Goal: Transaction & Acquisition: Purchase product/service

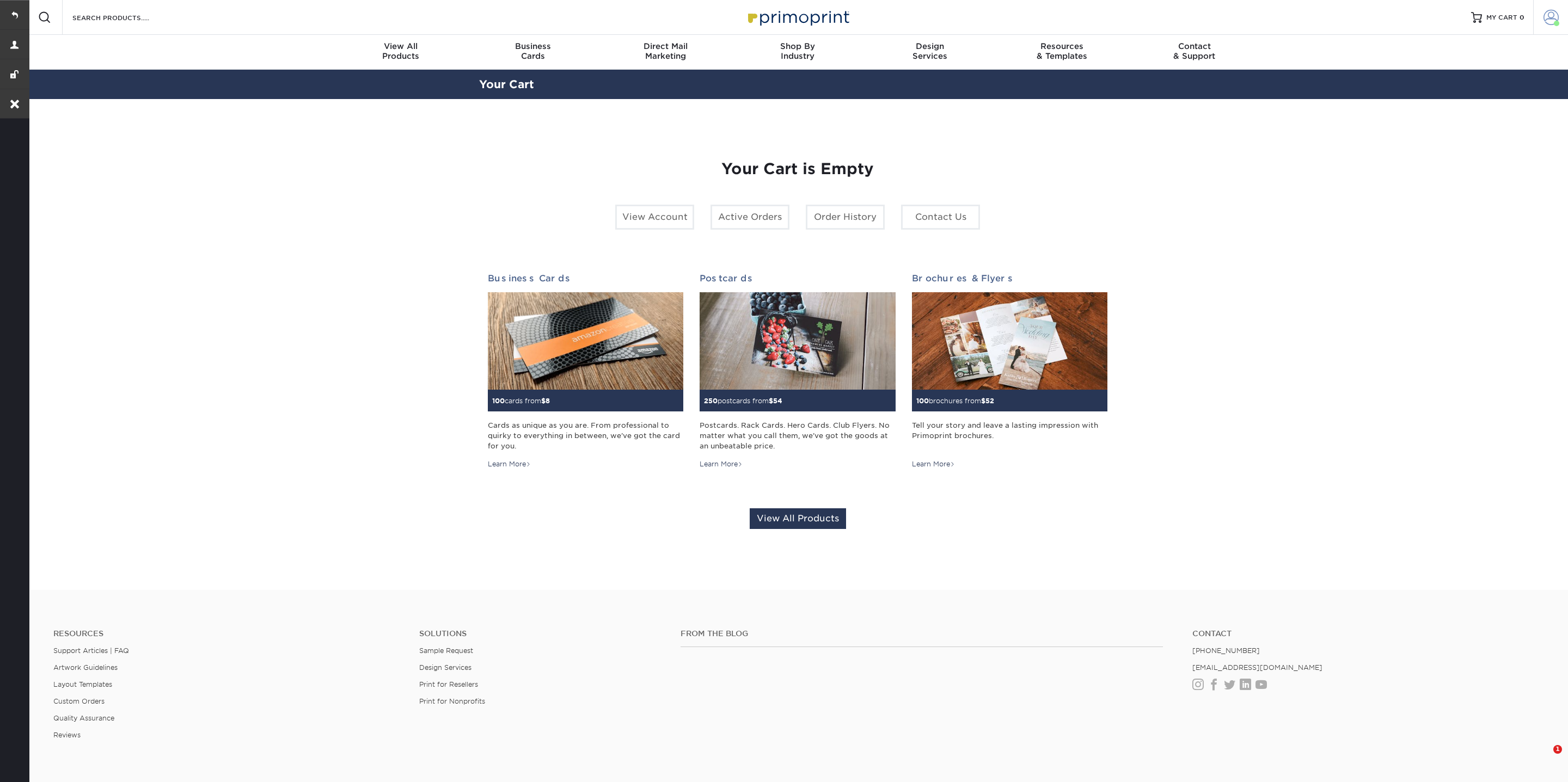
click at [1552, 21] on span at bounding box center [1551, 17] width 16 height 16
click at [1431, 93] on link "Account Dashboard" at bounding box center [1487, 100] width 137 height 15
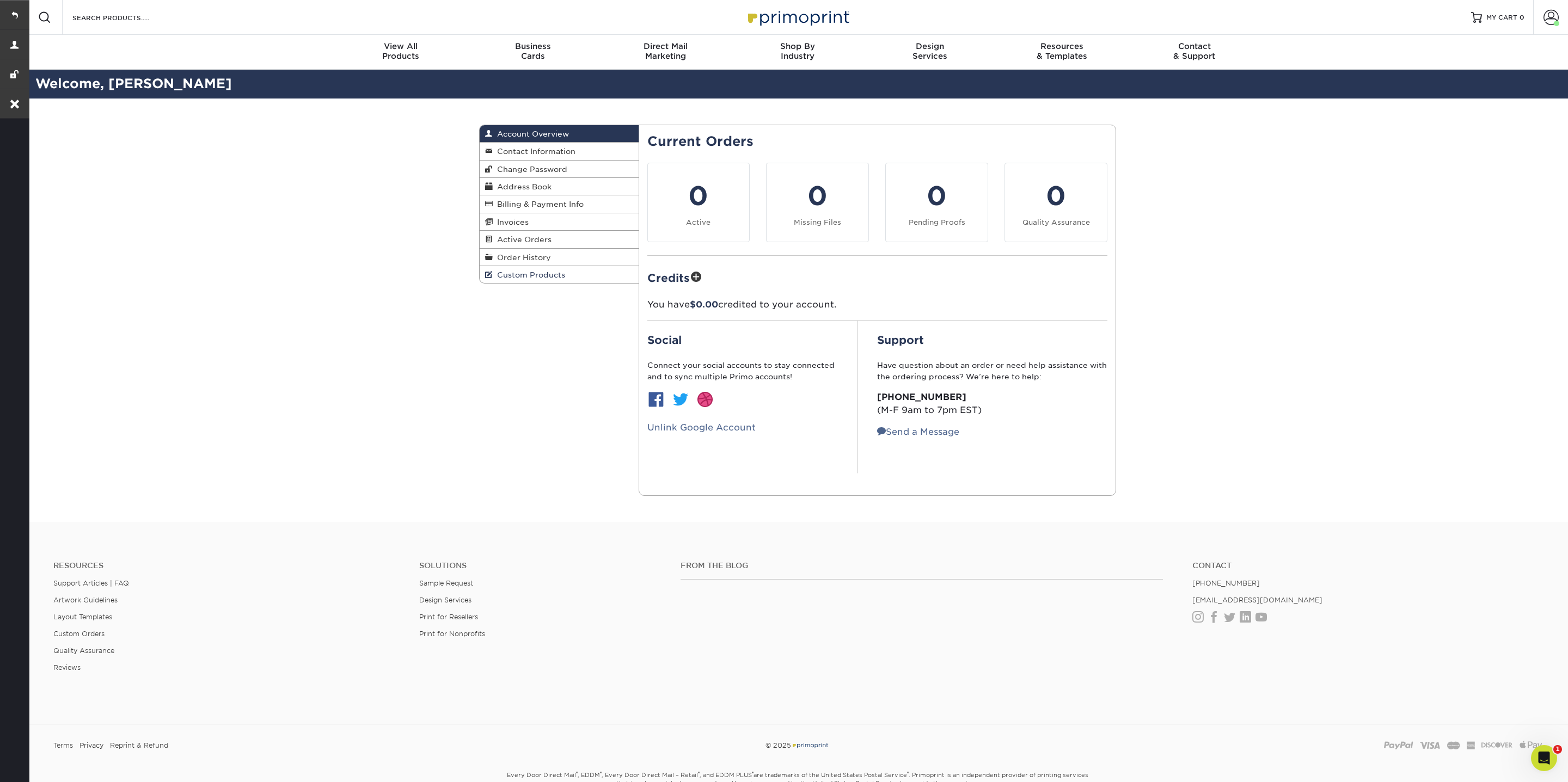
click at [545, 275] on span "Custom Products" at bounding box center [529, 275] width 72 height 9
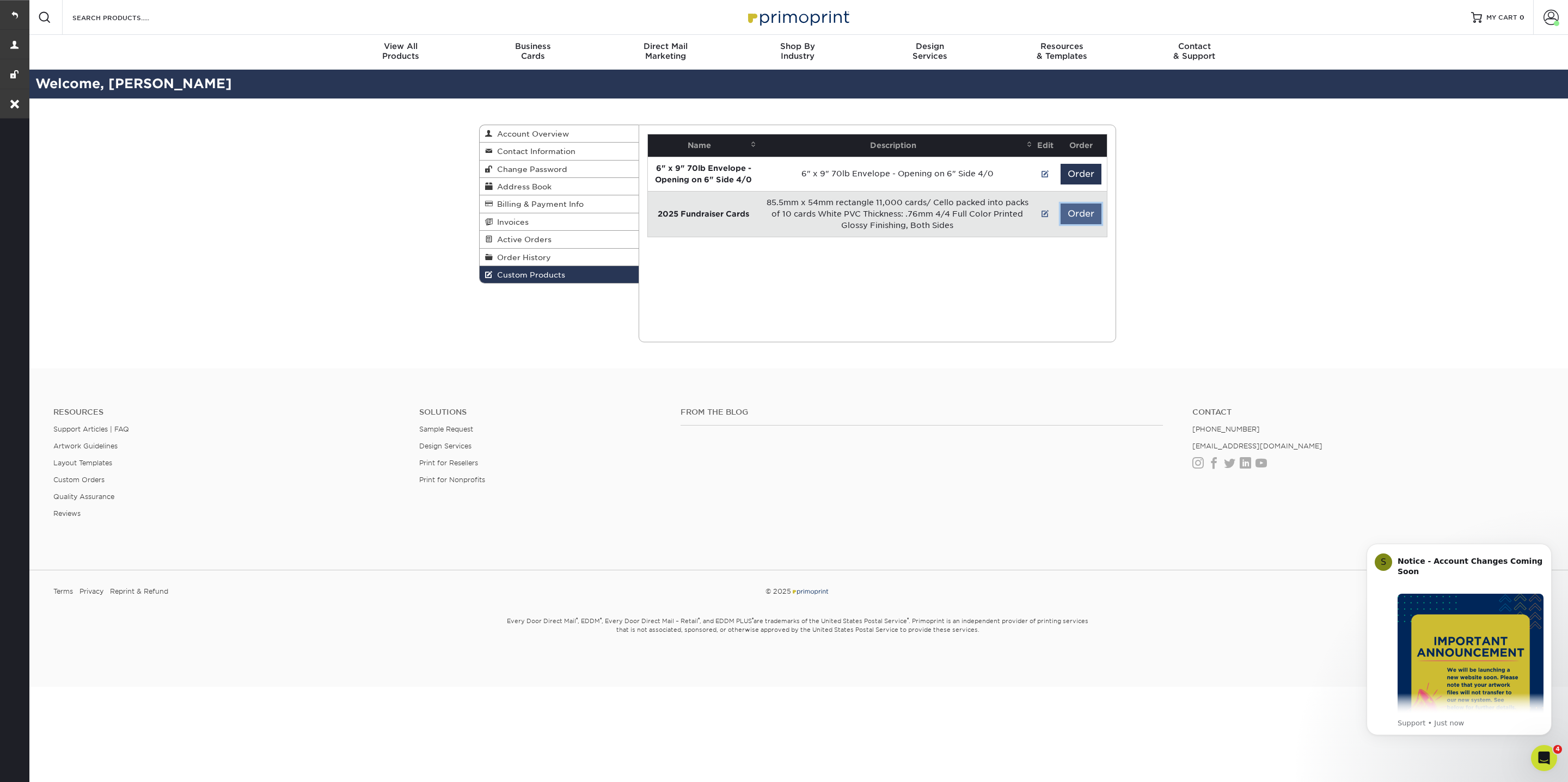
click at [1090, 206] on button "Order" at bounding box center [1081, 213] width 41 height 21
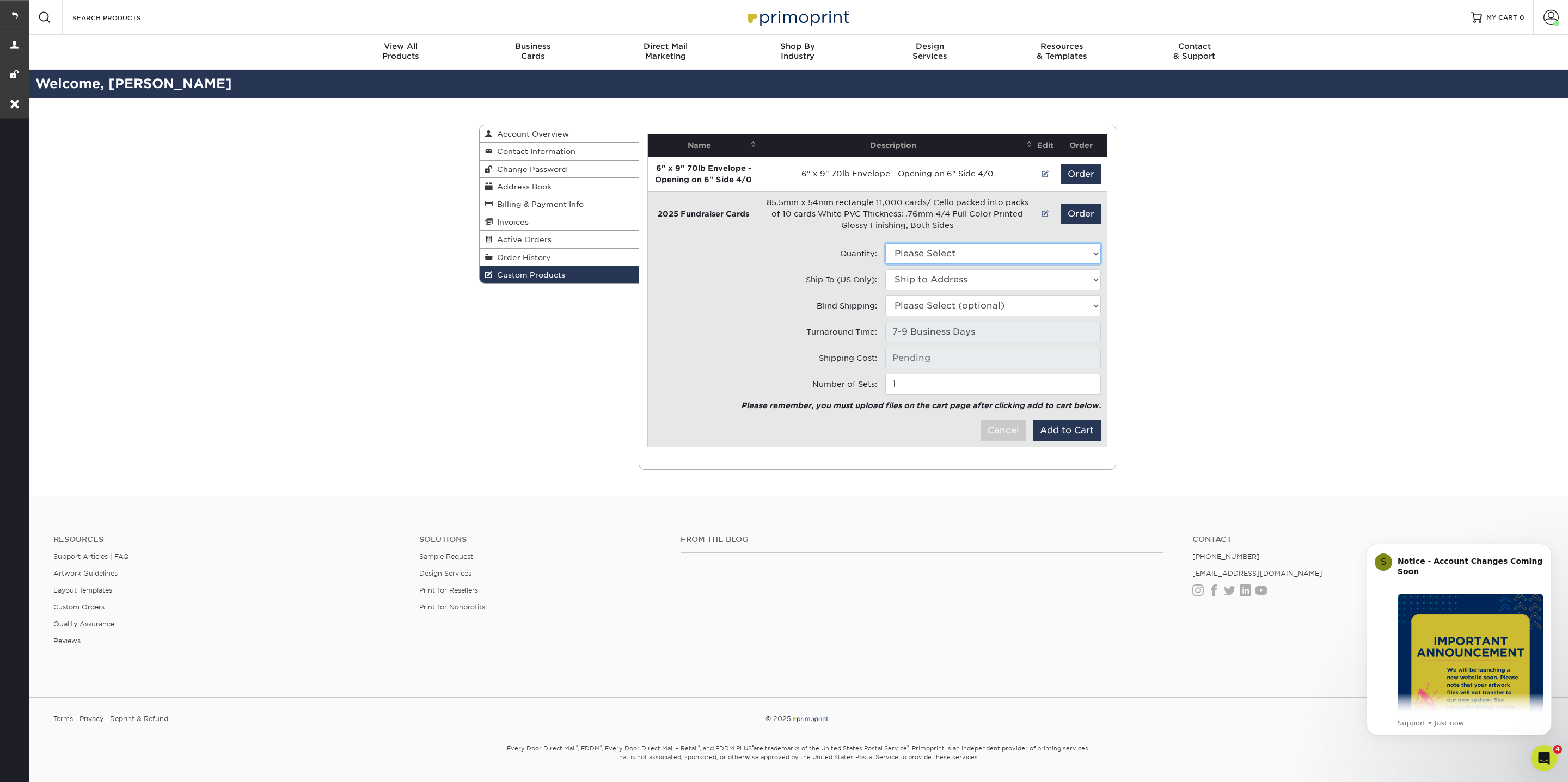
click at [940, 253] on select "Please Select 11000 - $3355.00" at bounding box center [993, 253] width 216 height 21
select select "0"
click at [885, 243] on select "Please Select 11000 - $3355.00" at bounding box center [993, 253] width 216 height 21
type input "Intl. Shipping: $0.00"
click at [941, 278] on select "Ship to Address 404 Armour St, Davidson, NC 18609 Boulder Rock Loop, Davidson, …" at bounding box center [993, 280] width 216 height 21
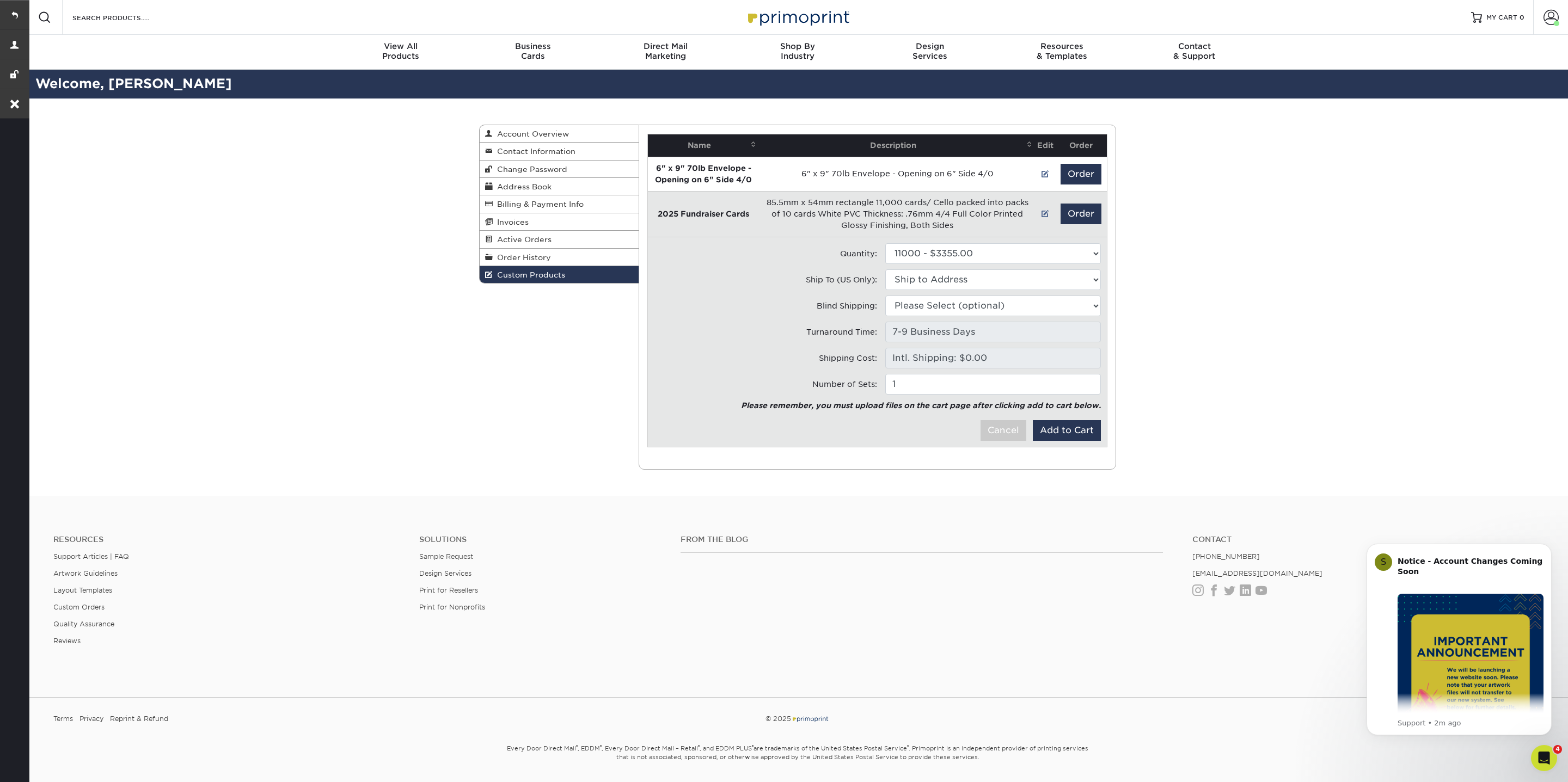
click at [1315, 290] on div "Custom Products Account Overview Contact Information Change Password Address Bo…" at bounding box center [797, 297] width 1541 height 397
click at [1066, 436] on button "Add to Cart" at bounding box center [1066, 430] width 68 height 21
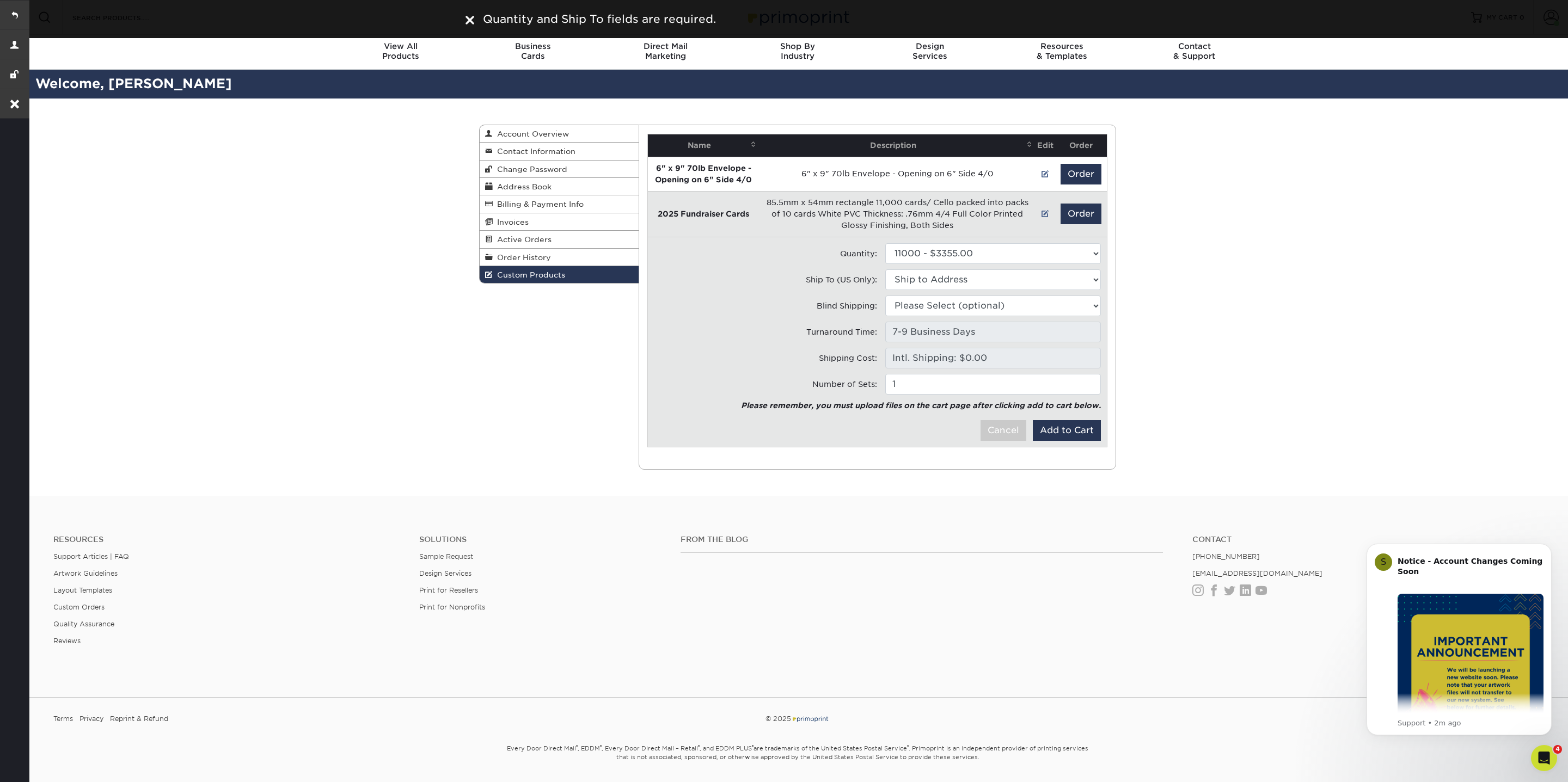
click at [466, 18] on img at bounding box center [470, 20] width 9 height 9
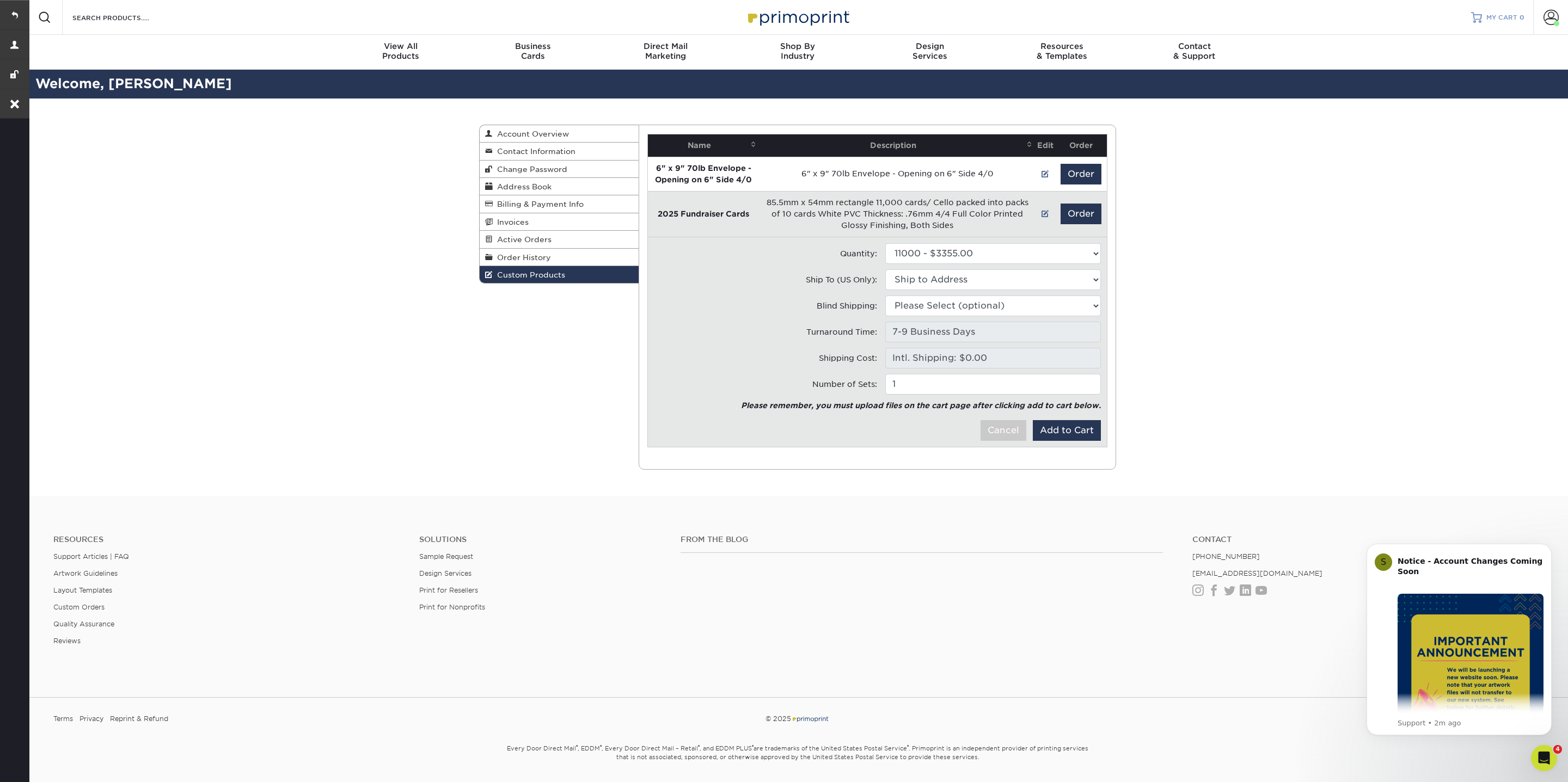
click at [1507, 11] on link "MY CART 0" at bounding box center [1497, 17] width 53 height 35
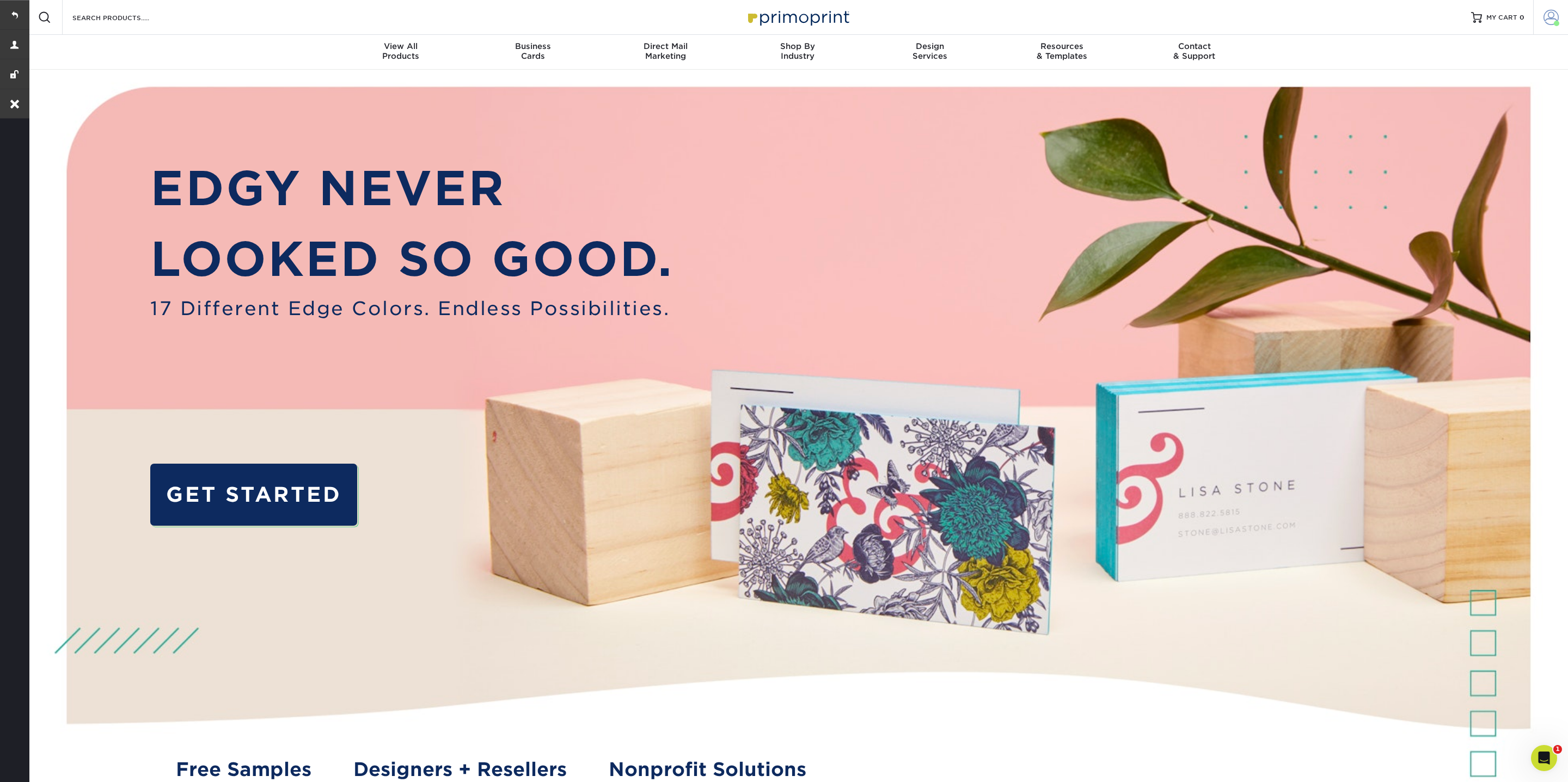
click at [1552, 20] on span at bounding box center [1551, 17] width 16 height 16
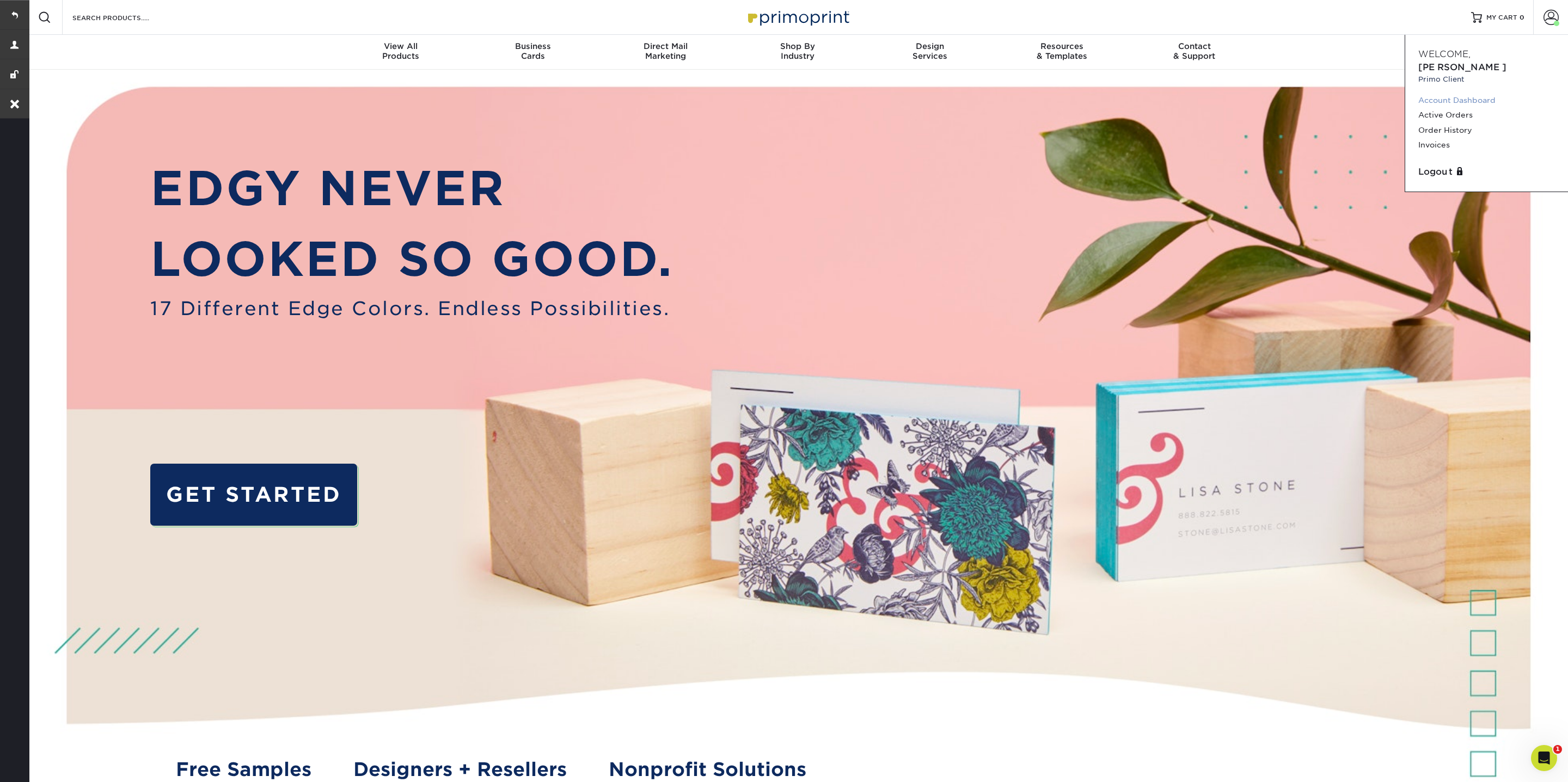
click at [1450, 93] on link "Account Dashboard" at bounding box center [1487, 100] width 137 height 15
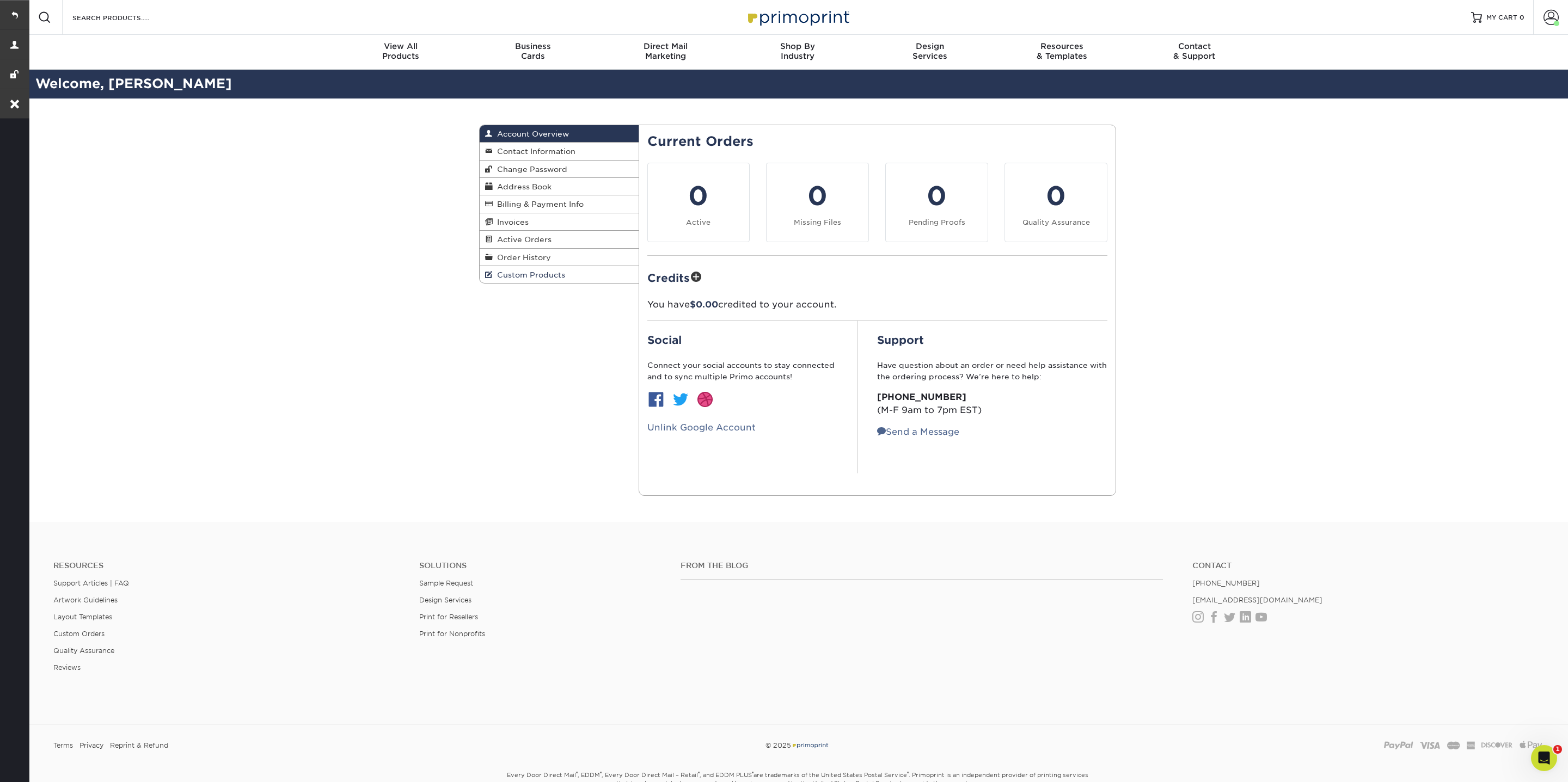
click at [575, 273] on link "Custom Products" at bounding box center [559, 275] width 159 height 17
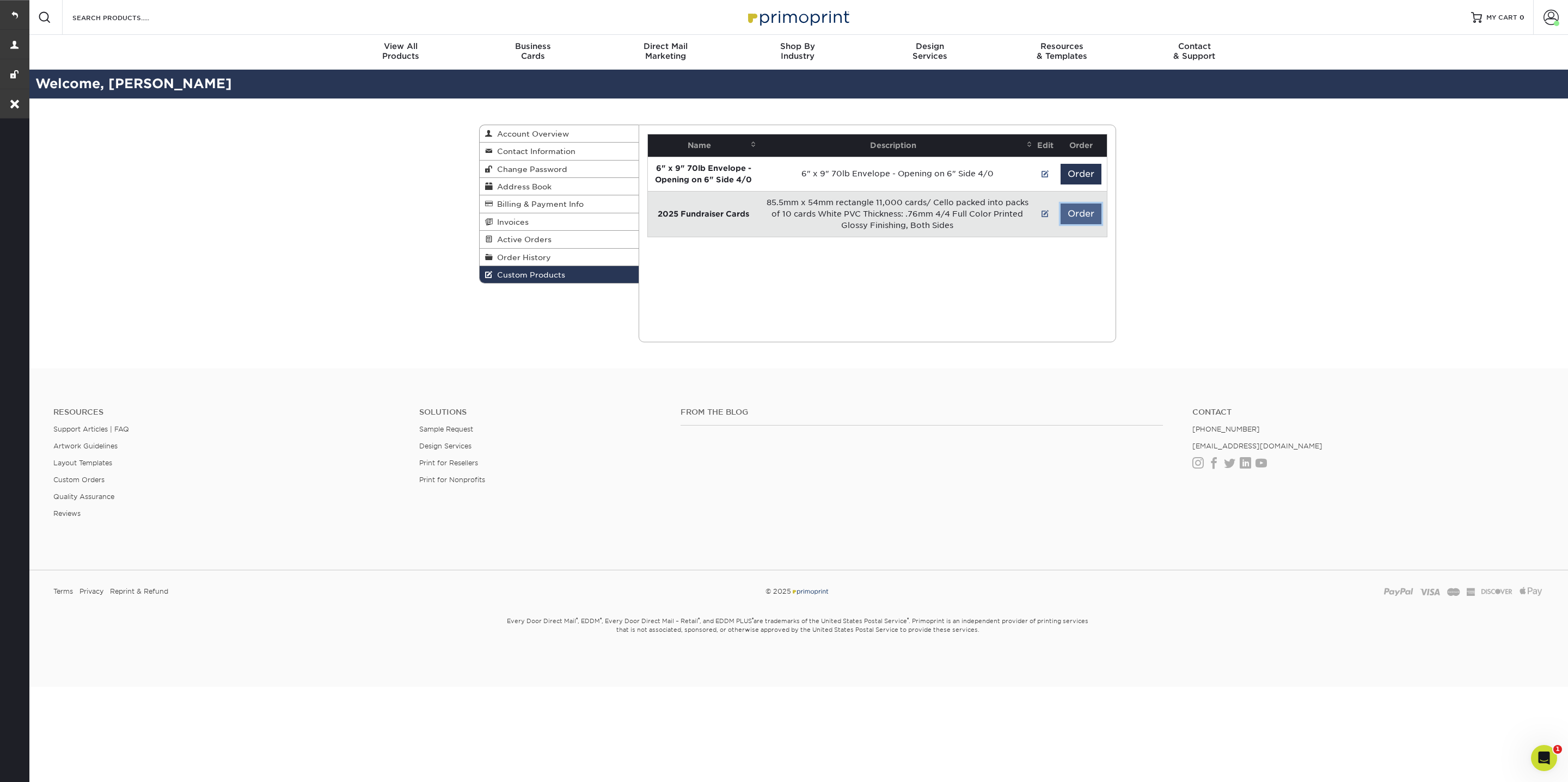
click at [1079, 219] on button "Order" at bounding box center [1081, 213] width 41 height 21
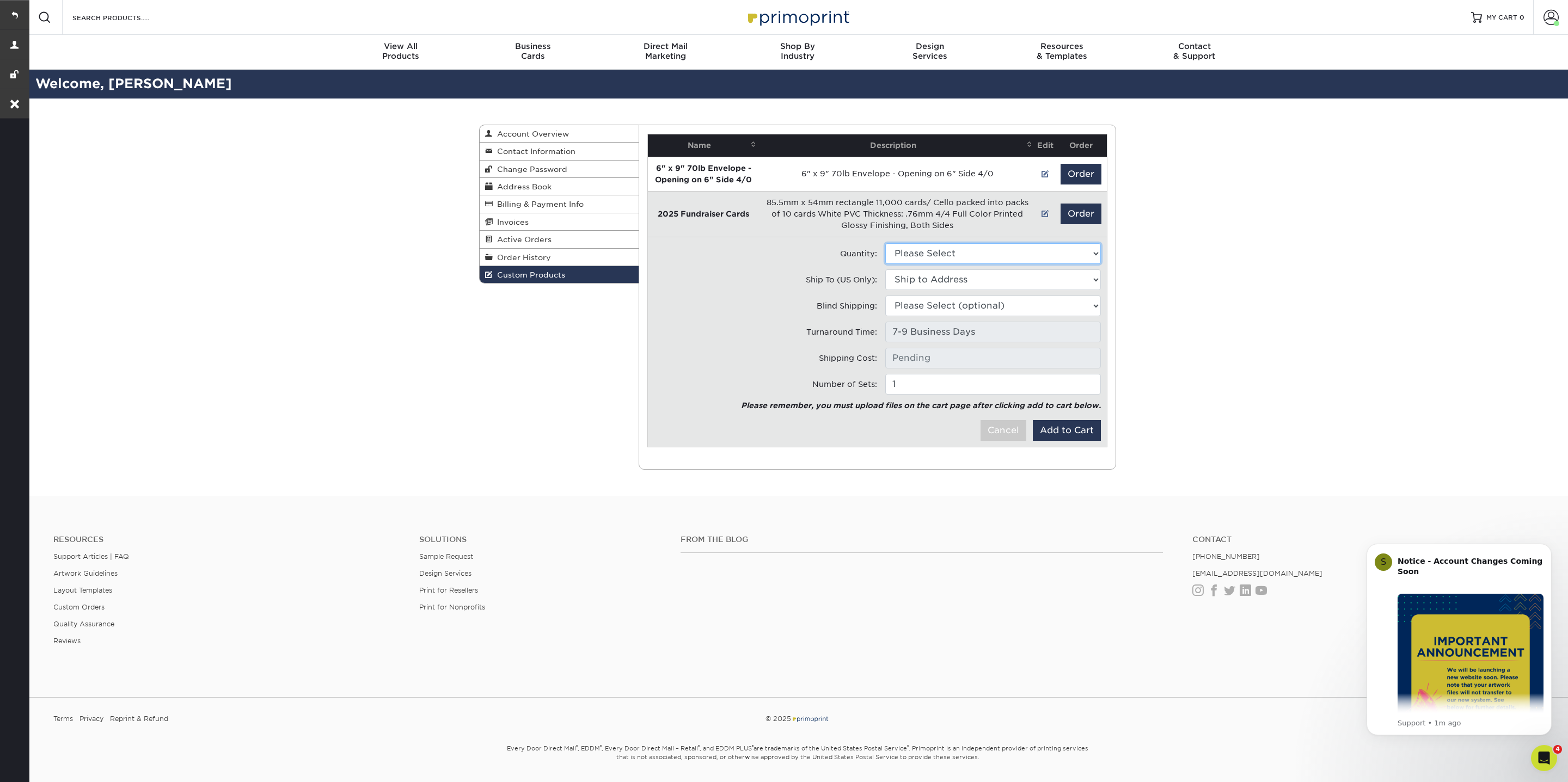
click at [955, 257] on select "Please Select 11000 - $3355.00" at bounding box center [993, 253] width 216 height 21
select select "0"
click at [885, 243] on select "Please Select 11000 - $3355.00" at bounding box center [993, 253] width 216 height 21
type input "Intl. Shipping: $0.00"
click at [932, 280] on select "Ship to Address 404 Armour St, Davidson, NC 18609 Boulder Rock Loop, Davidson, …" at bounding box center [993, 280] width 216 height 21
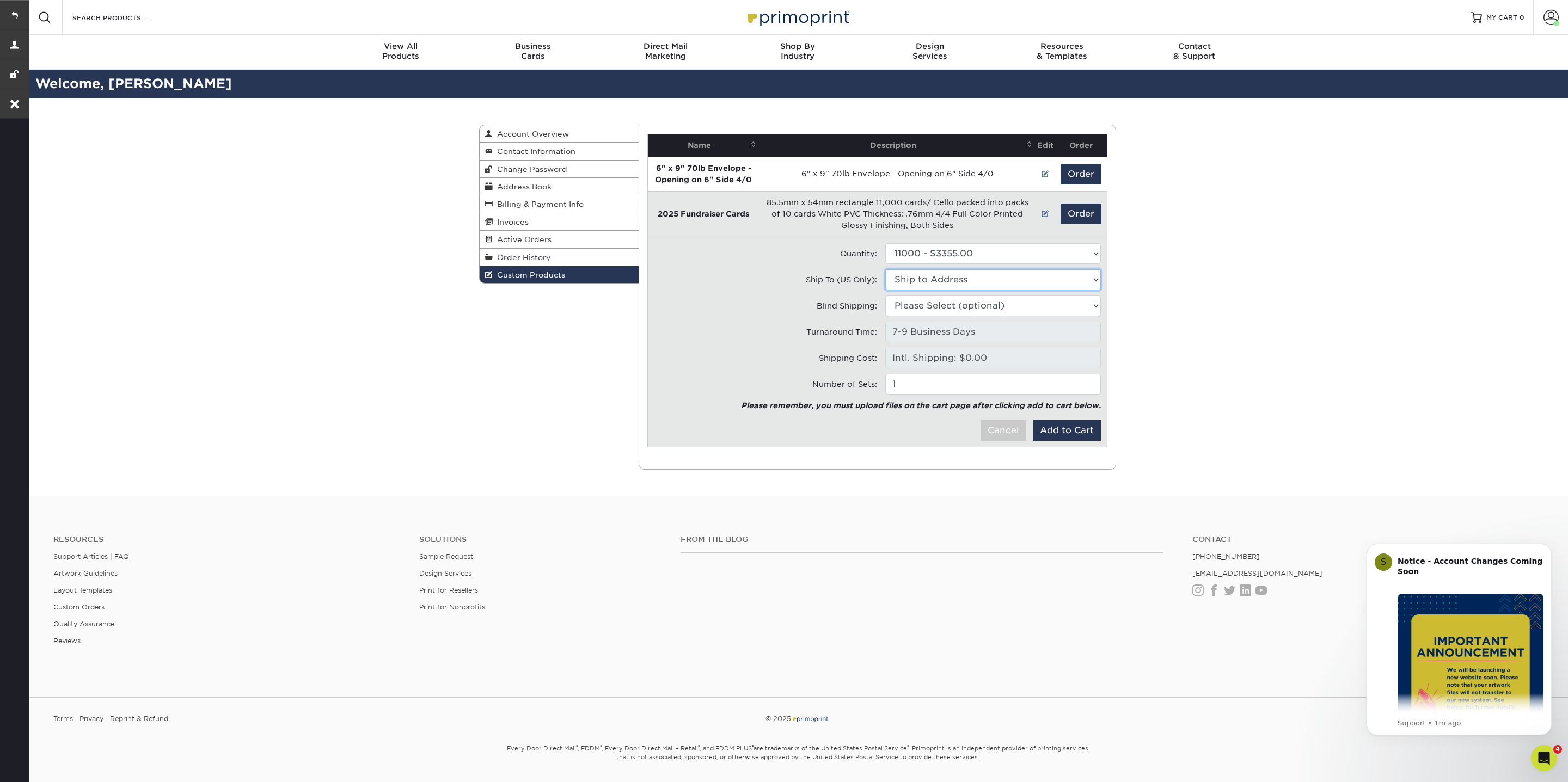
select select "95880"
click at [885, 270] on select "Ship to Address 404 Armour Street • 404 Armour St, Davidson, NC Boulder • 18609…" at bounding box center [993, 280] width 216 height 21
click at [968, 306] on select "Please Select (optional) 404 Armour St, Davidson, NC 18609 Boulder Rock Loop, D…" at bounding box center [993, 305] width 216 height 21
select select "95880"
click at [885, 295] on select "Please Select (optional) 404 Armour Street • 404 Armour St, Davidson, NC Boulde…" at bounding box center [993, 305] width 216 height 21
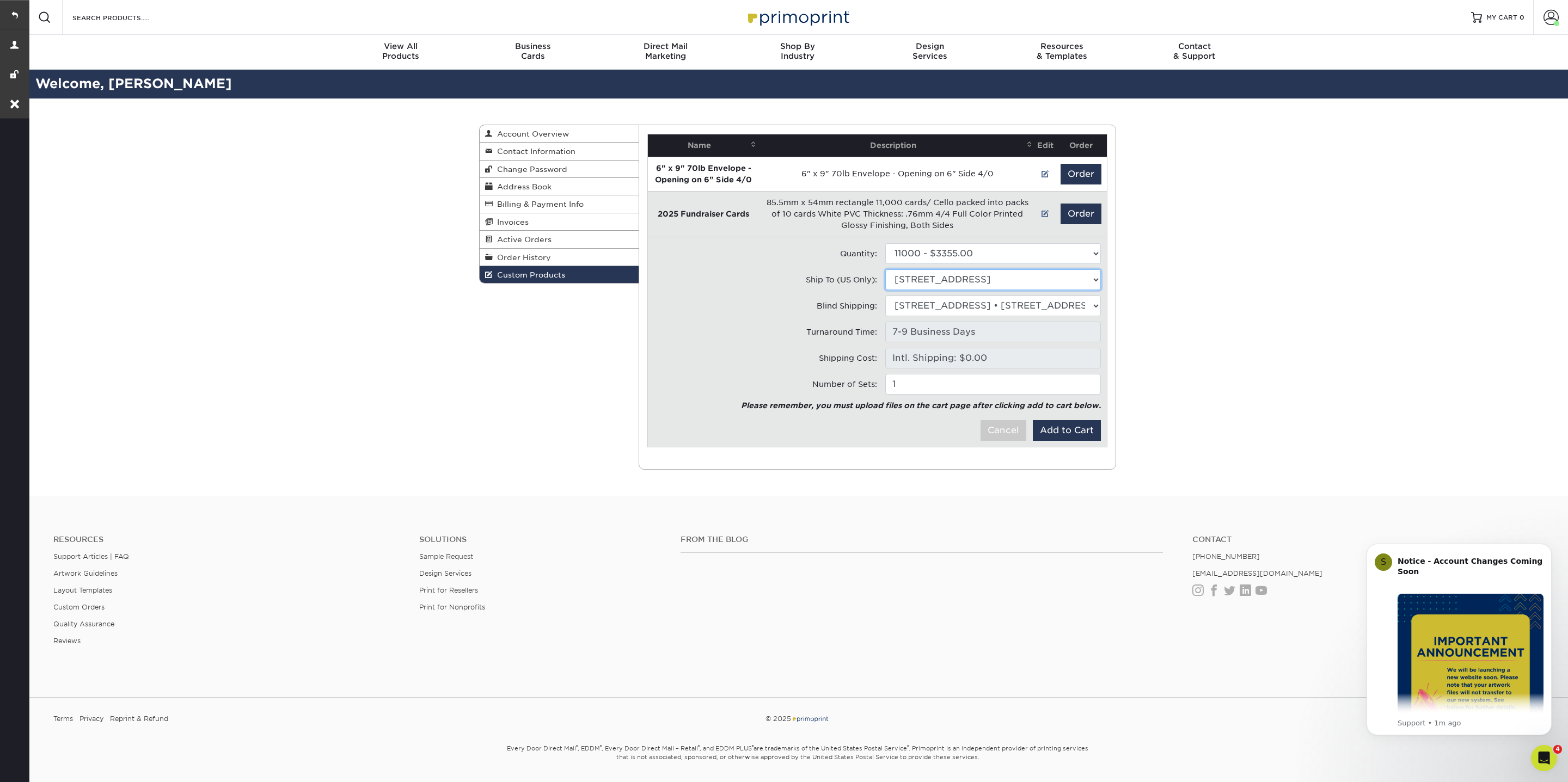
click at [1098, 279] on select "Ship to Address 404 Armour St, Davidson, NC 18609 Boulder Rock Loop, Davidson, …" at bounding box center [993, 280] width 216 height 21
select select "275787"
click at [885, 270] on select "Ship to Address 404 Armour Street • 404 Armour St, Davidson, NC Boulder • 18609…" at bounding box center [993, 280] width 216 height 21
click at [1098, 300] on select "Please Select (optional) 404 Armour St, Davidson, NC 18609 Boulder Rock Loop, D…" at bounding box center [993, 305] width 216 height 21
select select "275787"
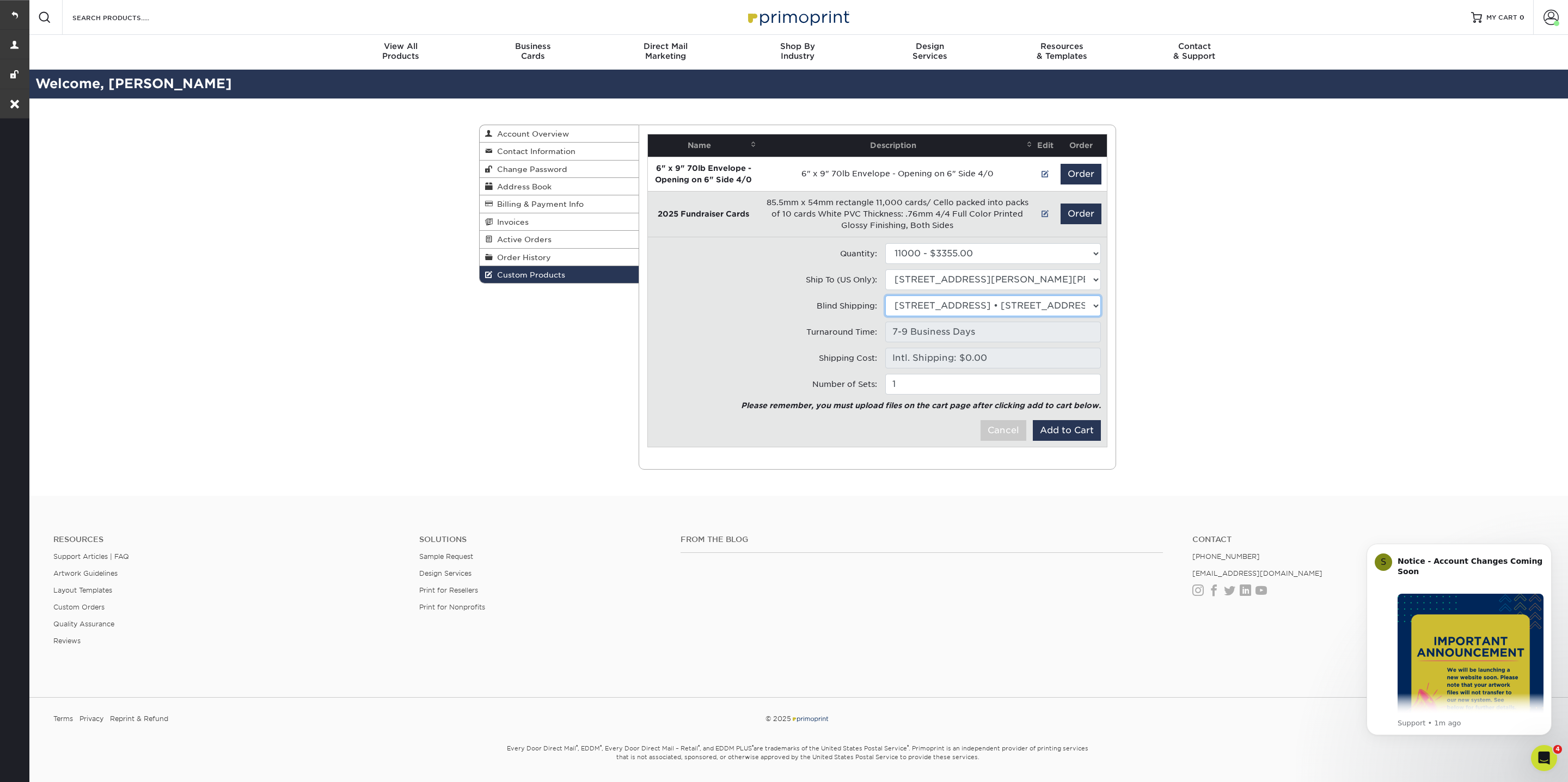
click at [885, 295] on select "Please Select (optional) 404 Armour Street • 404 Armour St, Davidson, NC Boulde…" at bounding box center [993, 305] width 216 height 21
click at [1065, 424] on button "Add to Cart" at bounding box center [1066, 430] width 68 height 21
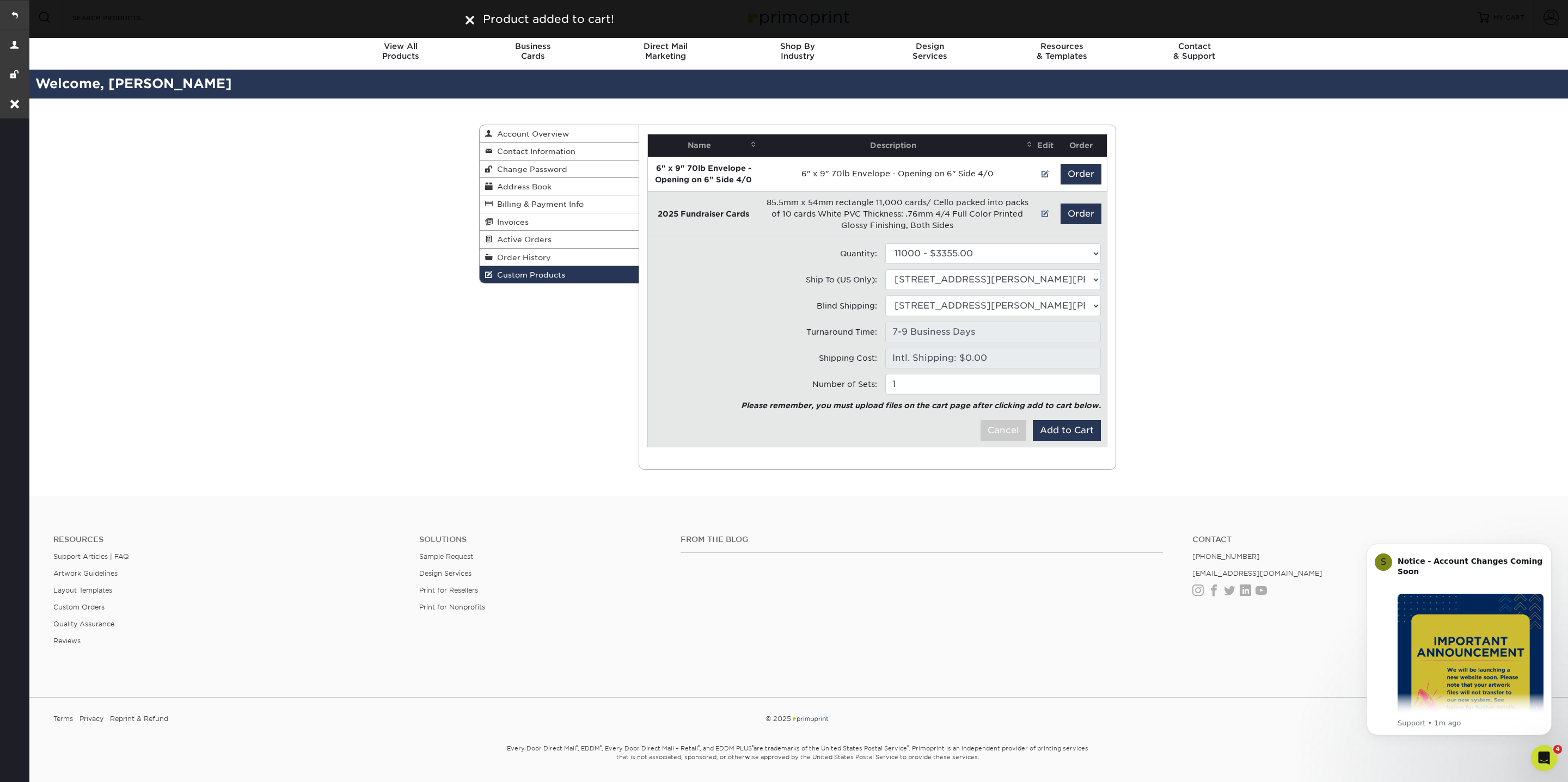
click at [469, 22] on img at bounding box center [470, 20] width 9 height 9
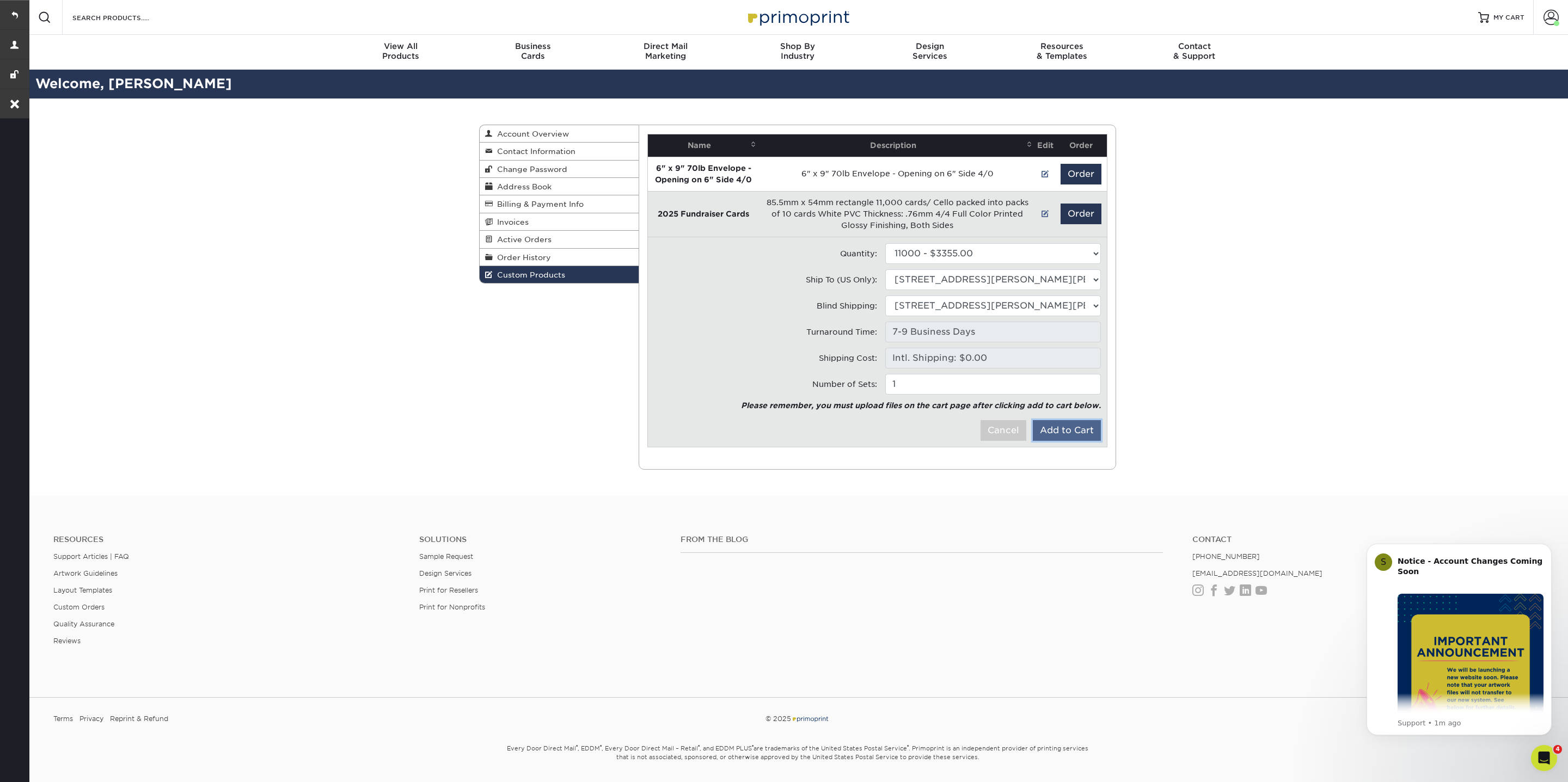
click at [1064, 424] on button "Add to Cart" at bounding box center [1066, 430] width 68 height 21
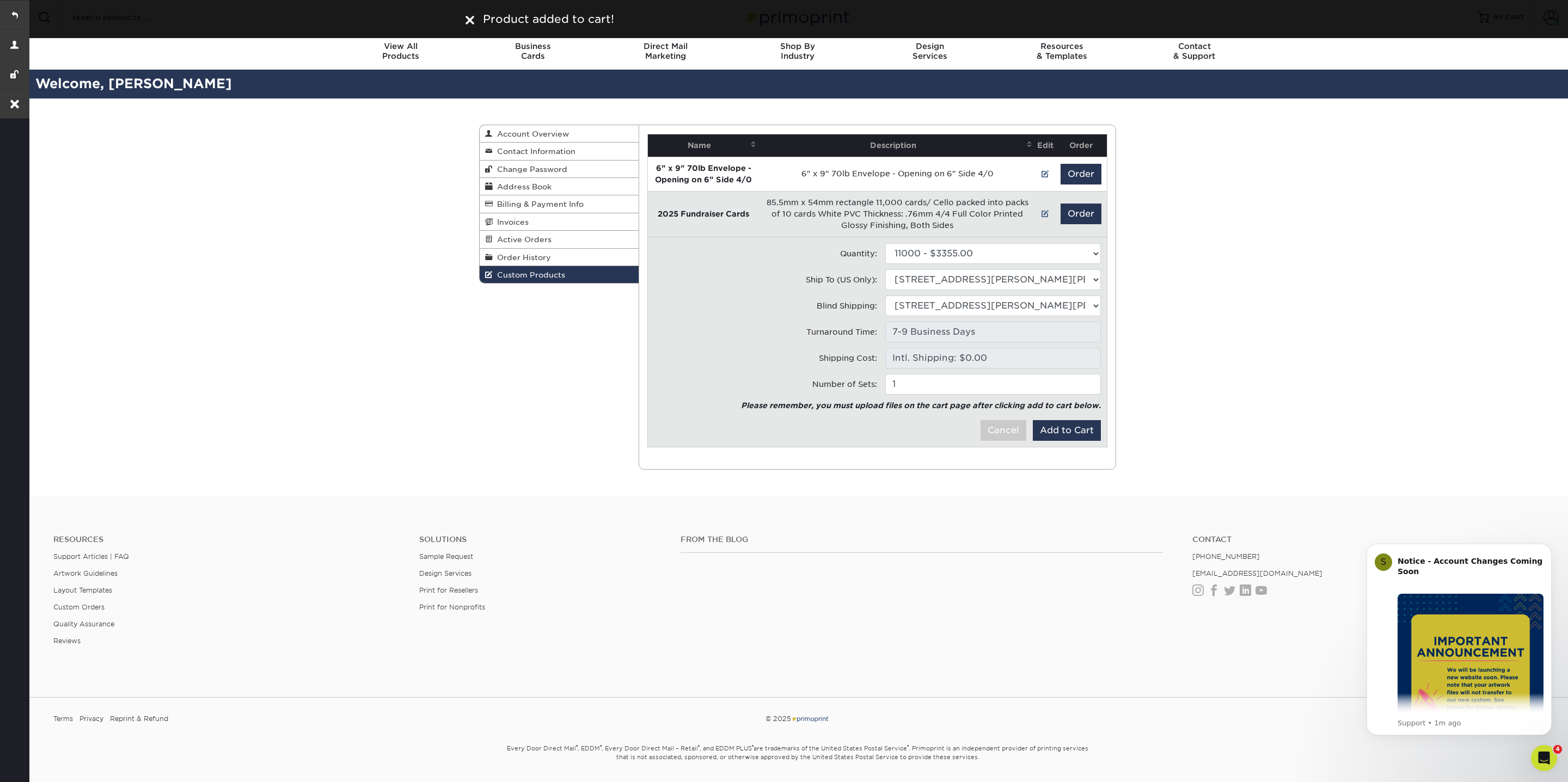
click at [474, 18] on img at bounding box center [470, 20] width 9 height 9
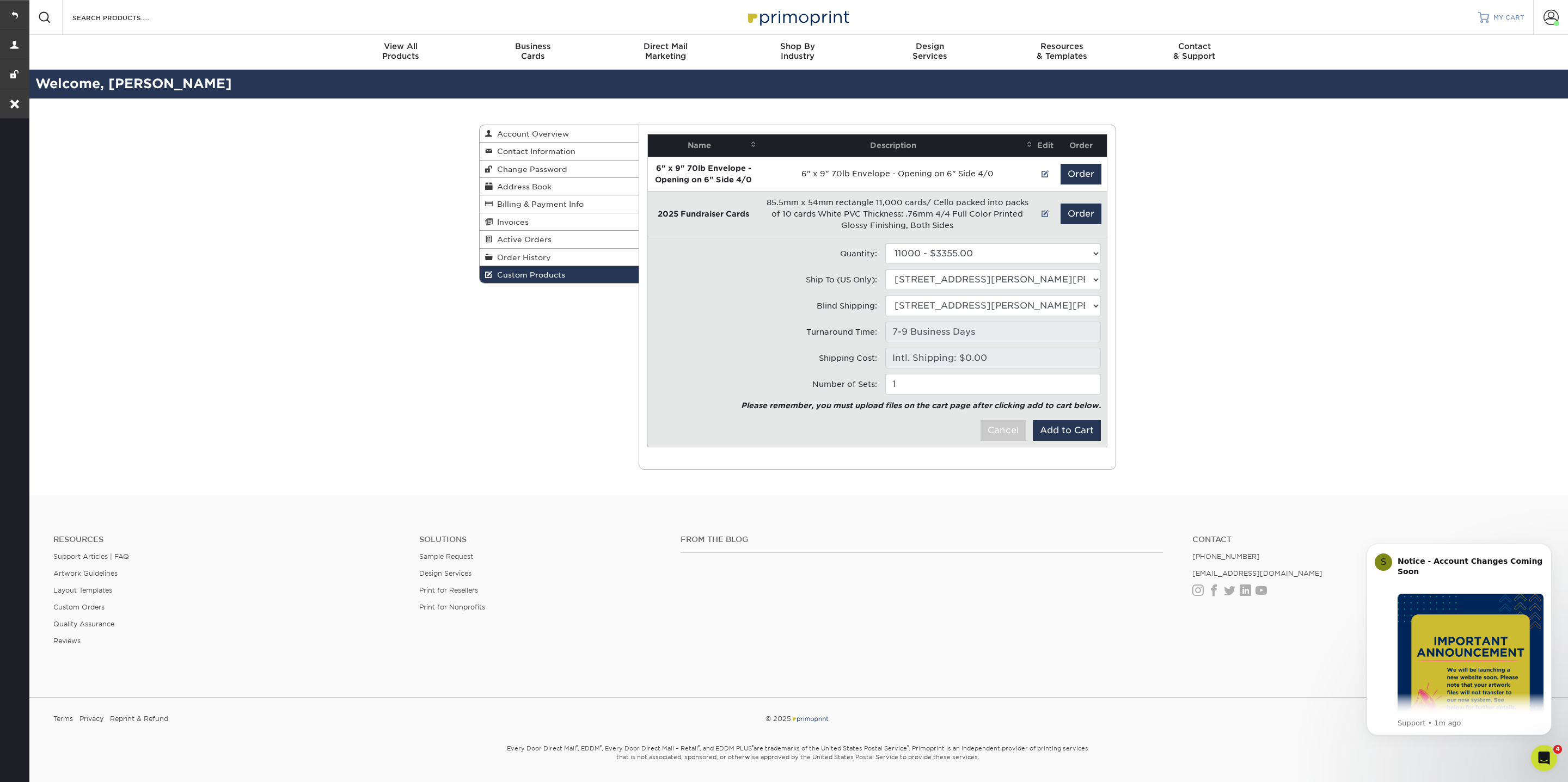
click at [1501, 22] on link "MY CART" at bounding box center [1501, 17] width 46 height 35
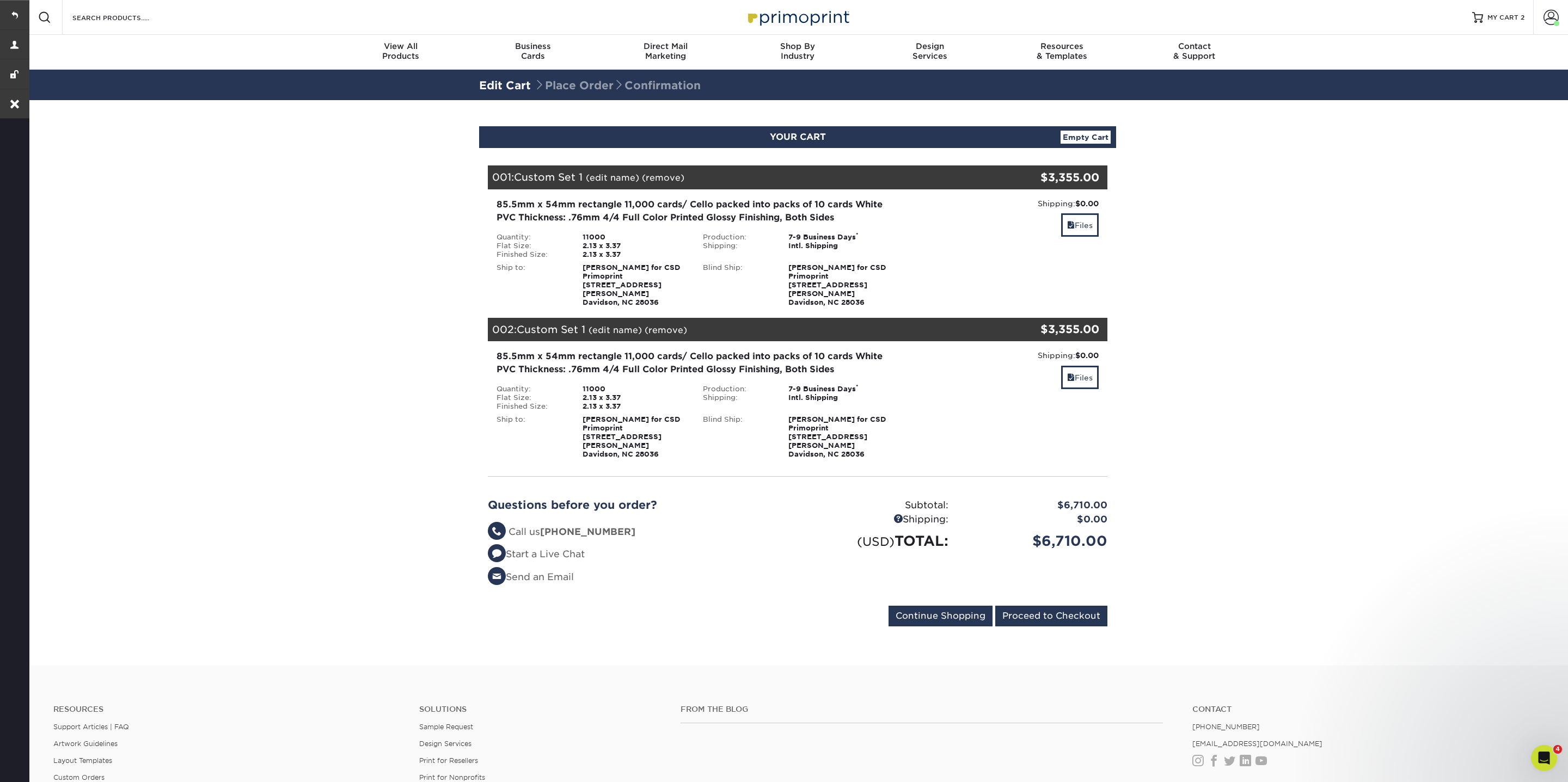
click at [679, 325] on link "(remove)" at bounding box center [666, 330] width 43 height 11
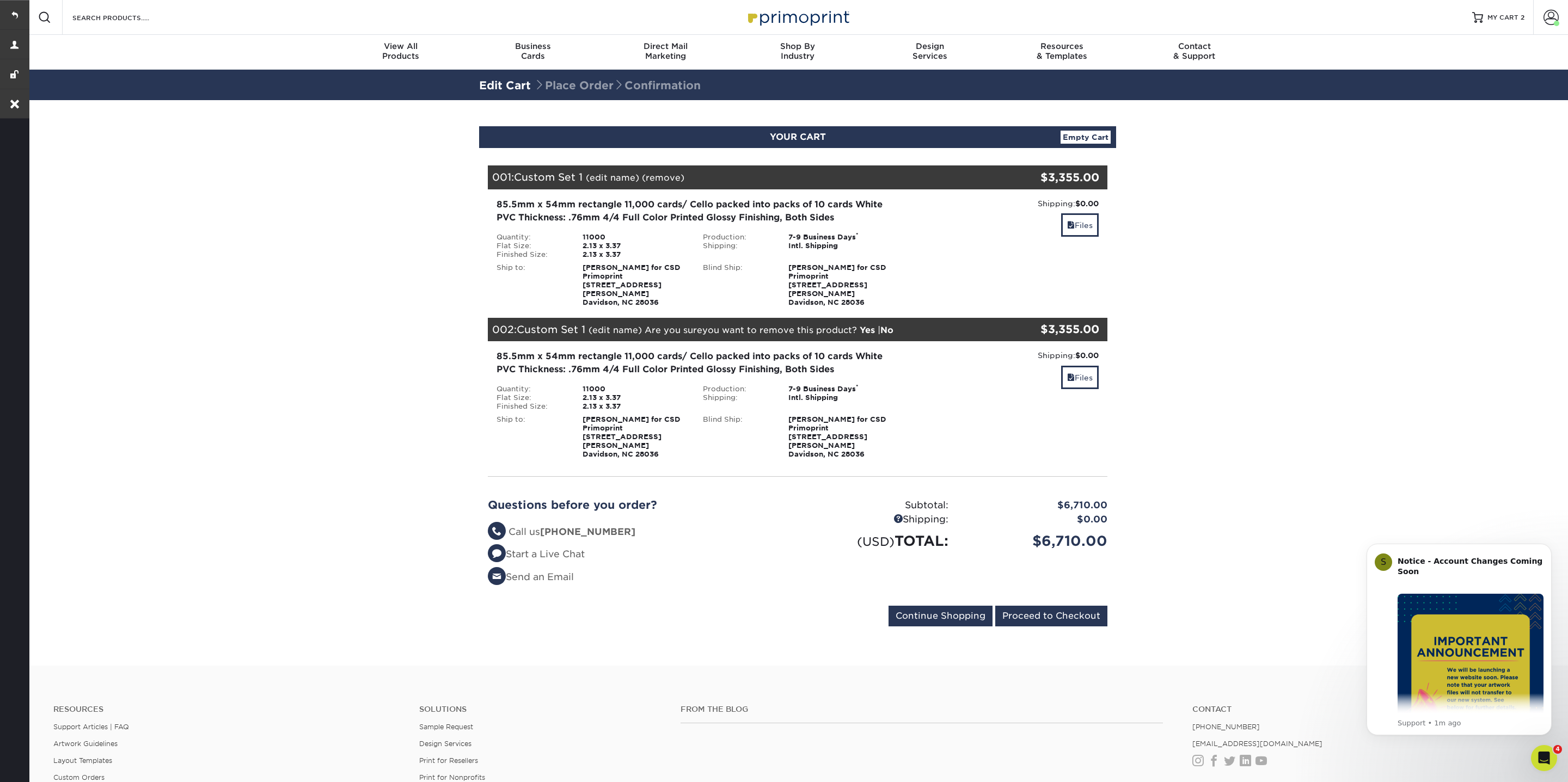
click at [867, 325] on link "Yes" at bounding box center [867, 330] width 16 height 11
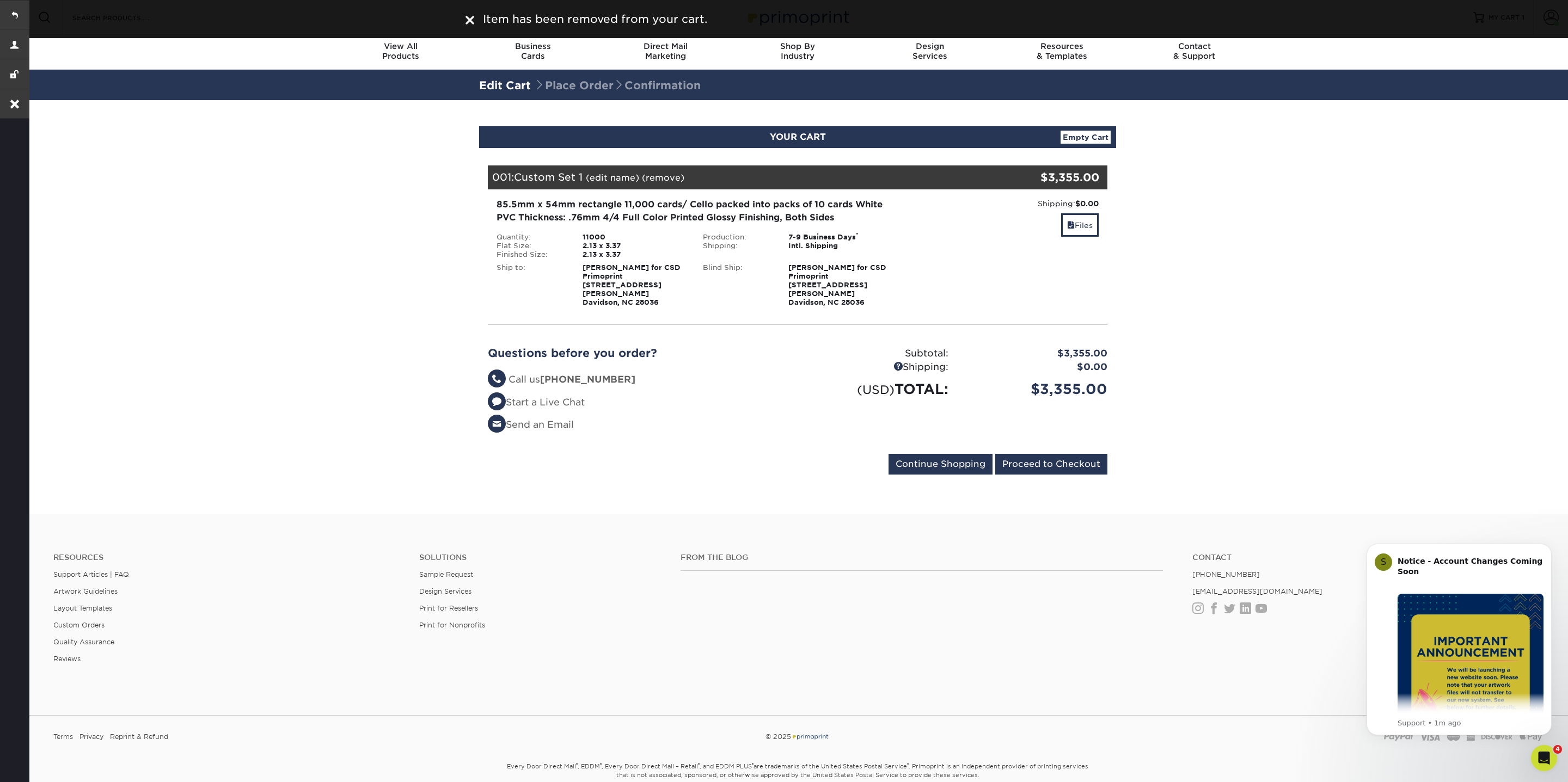
click at [615, 178] on link "(edit name)" at bounding box center [612, 178] width 53 height 11
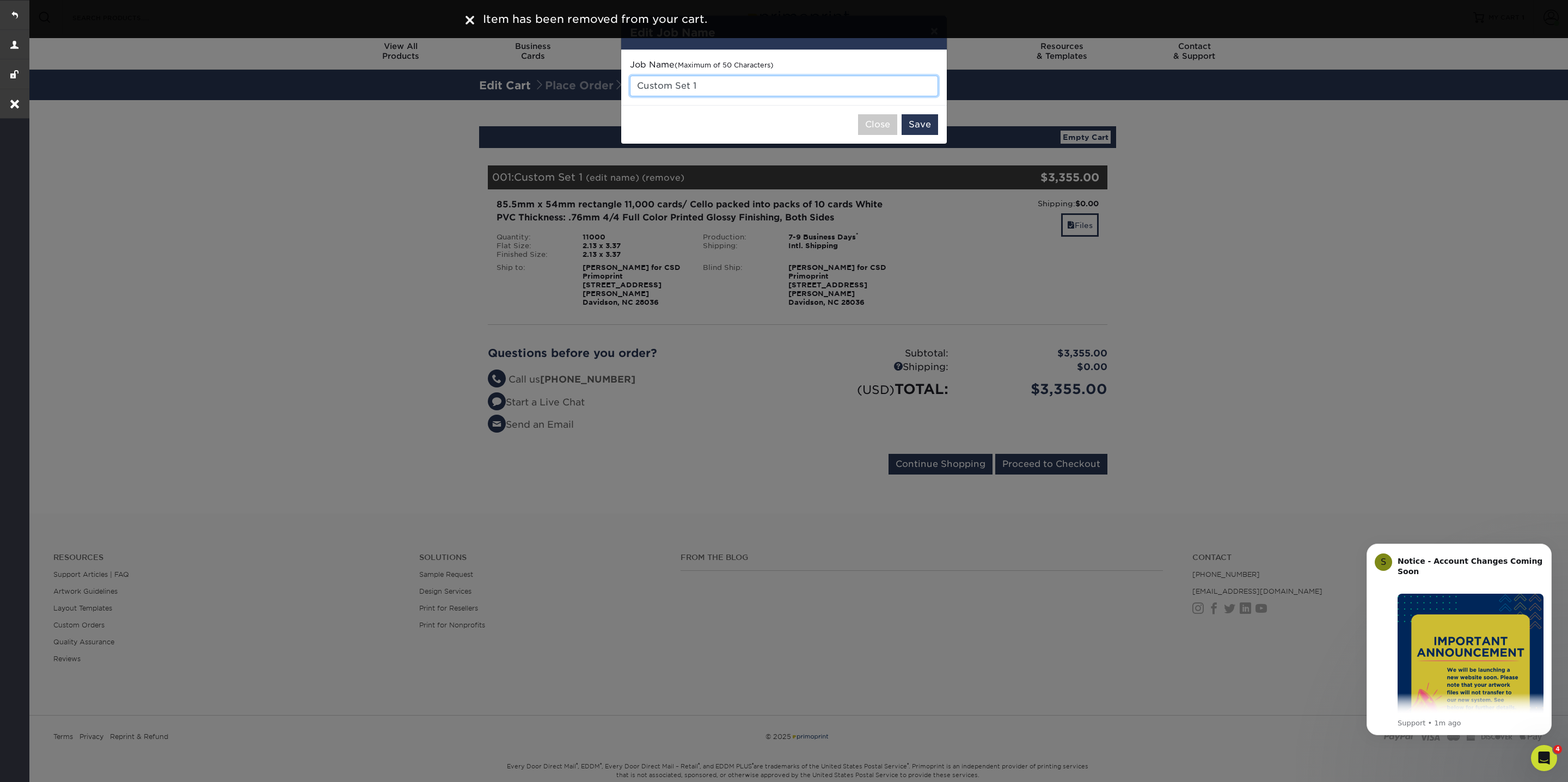
drag, startPoint x: 698, startPoint y: 84, endPoint x: 633, endPoint y: 83, distance: 65.0
click at [633, 83] on input "Custom Set 1" at bounding box center [784, 86] width 308 height 21
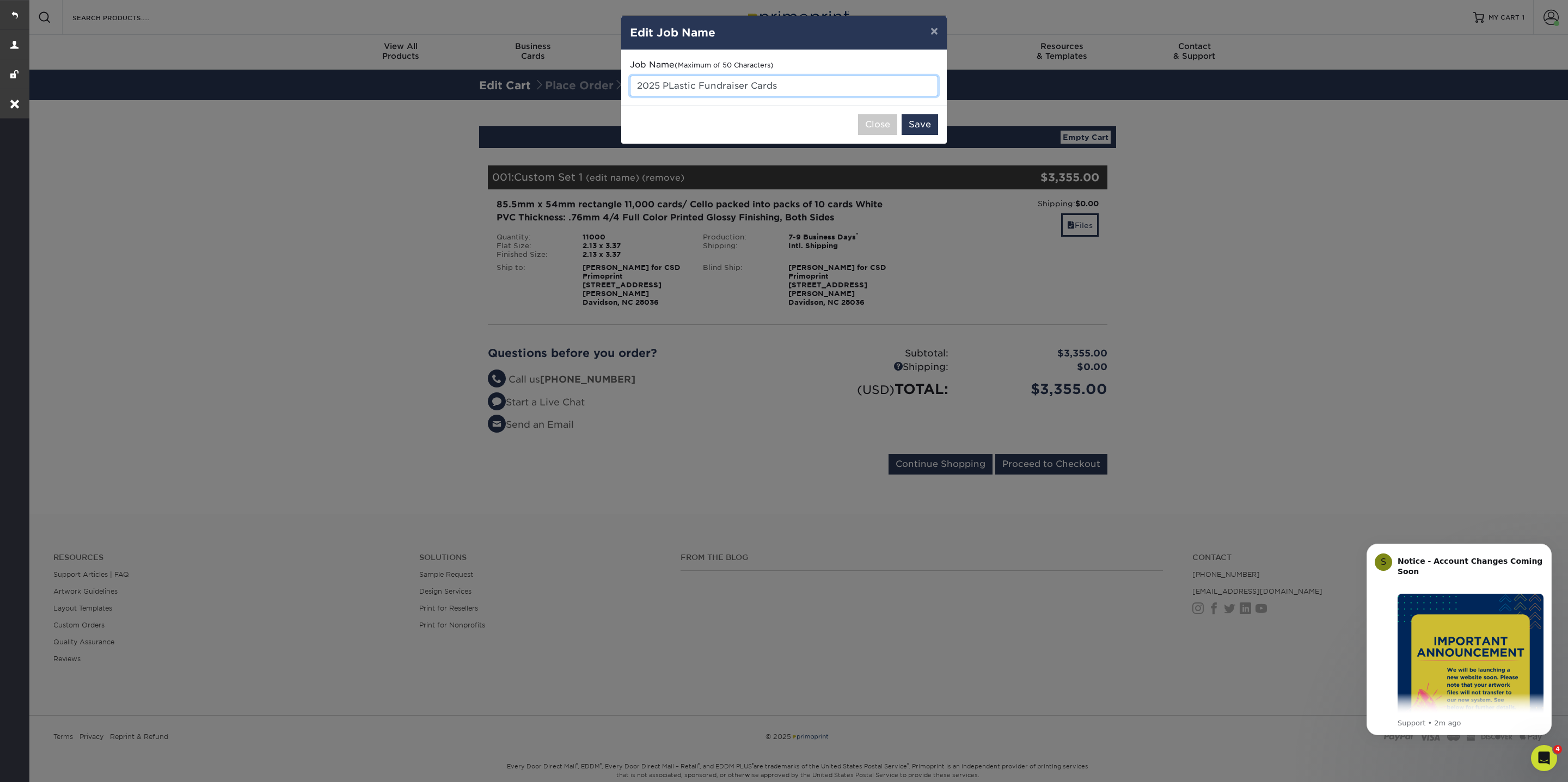
click at [674, 84] on input "2025 PLastic Fundraiser Cards" at bounding box center [784, 86] width 308 height 21
type input "2025 Plastic Fundraiser Cards"
click at [921, 131] on button "Save" at bounding box center [920, 124] width 36 height 21
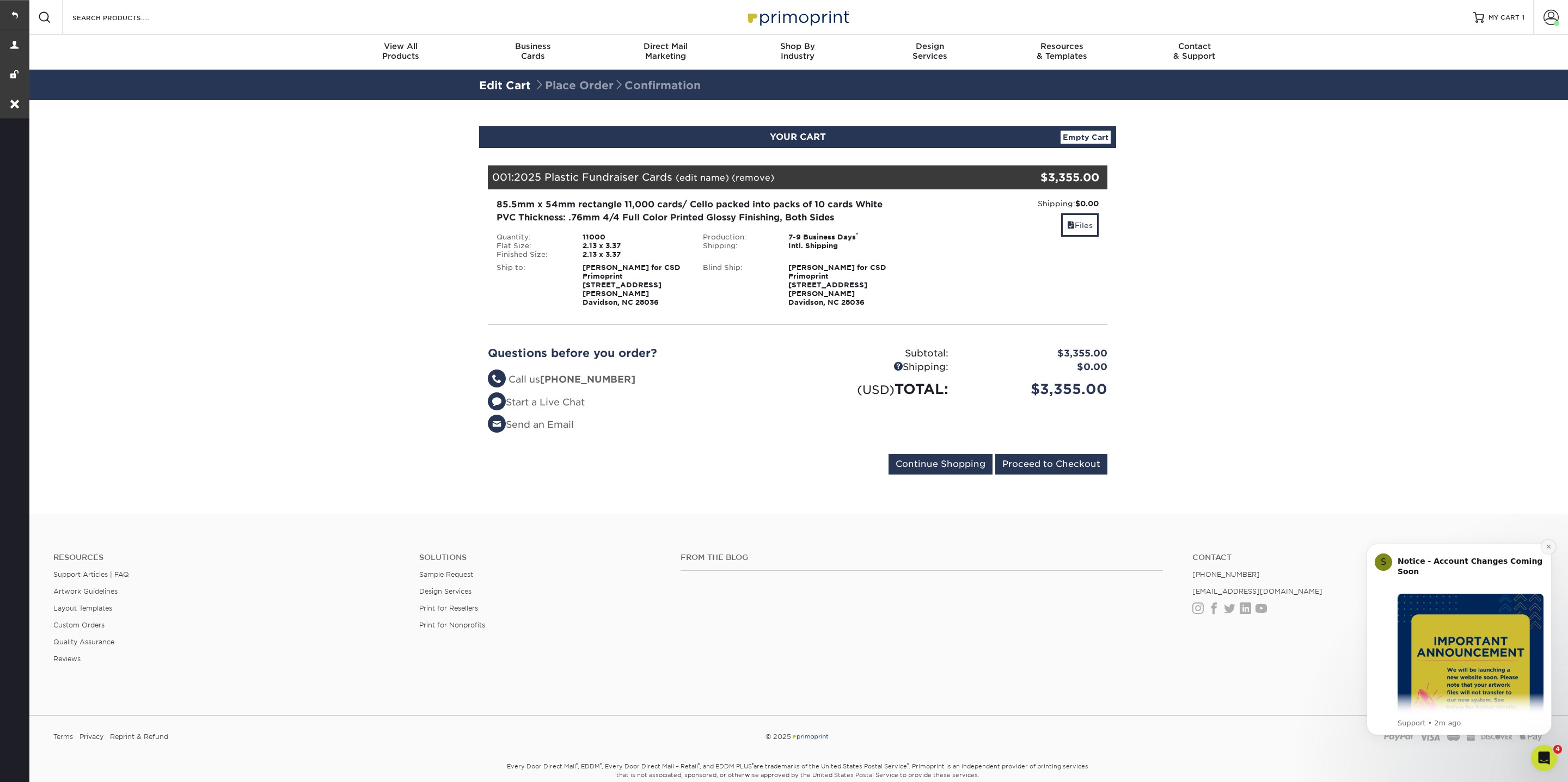
click at [1546, 547] on icon "Dismiss notification" at bounding box center [1548, 546] width 6 height 6
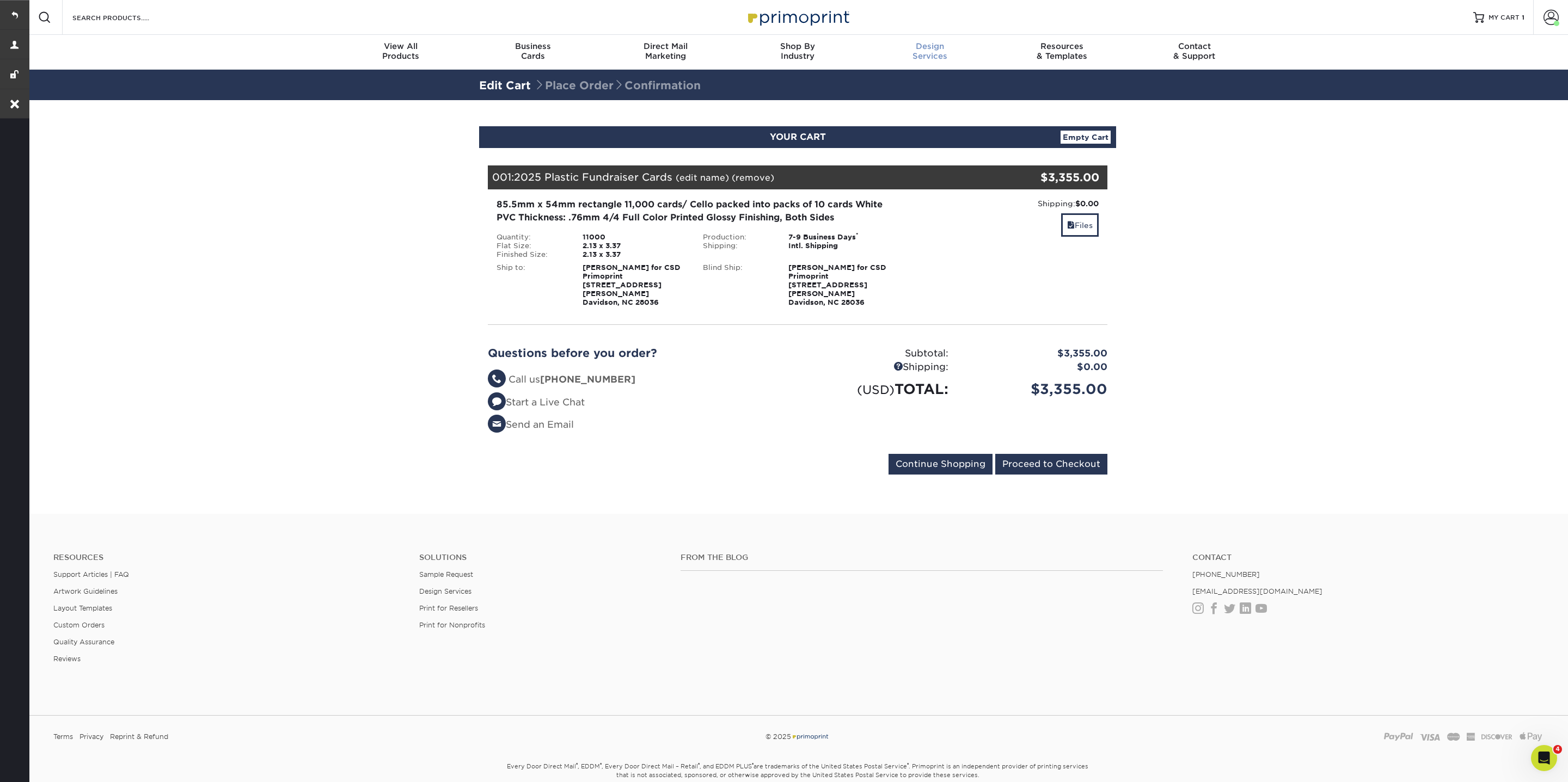
click at [928, 52] on div "Design Services" at bounding box center [930, 51] width 132 height 20
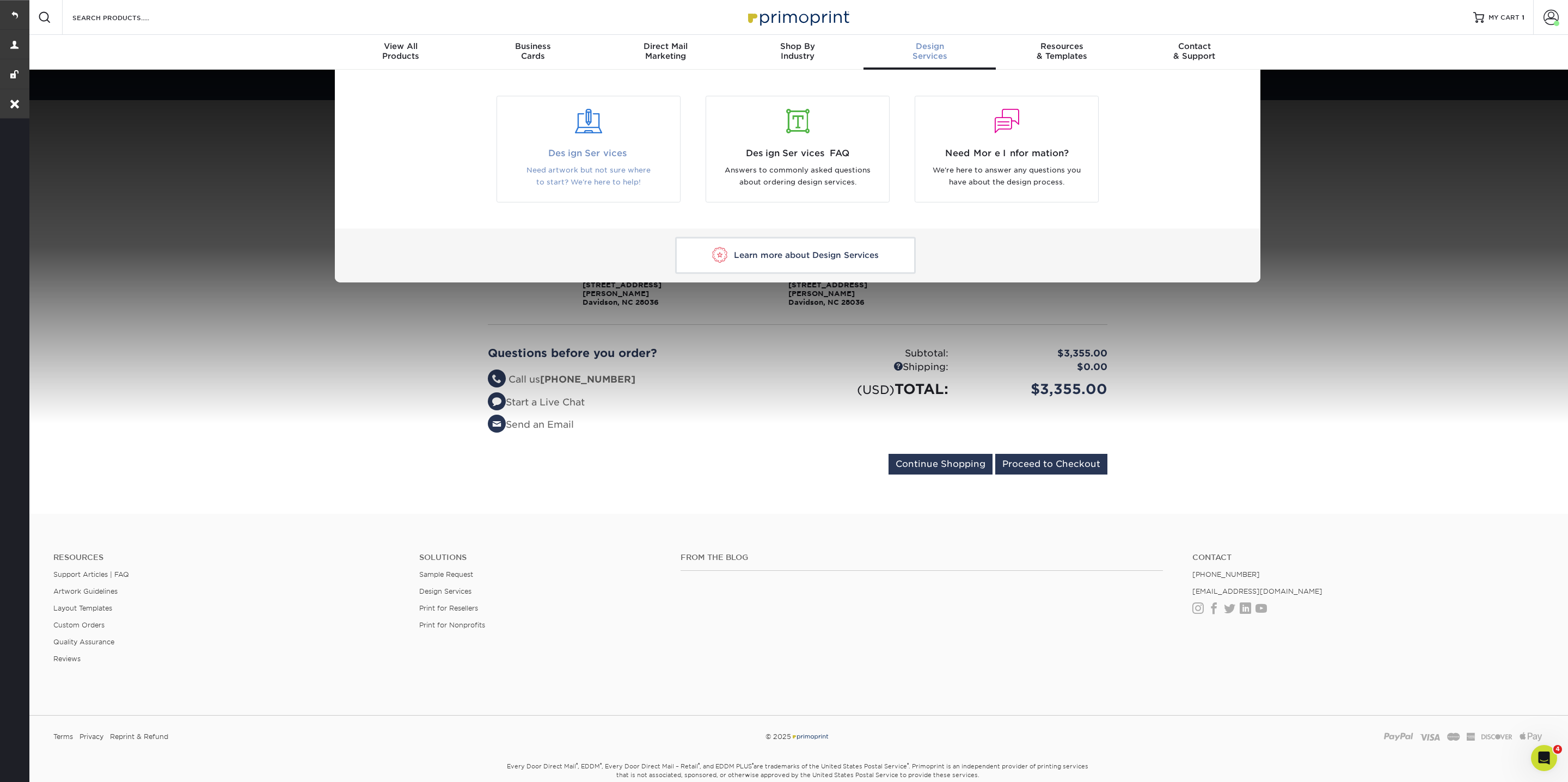
click at [571, 149] on span "Design Services" at bounding box center [588, 154] width 166 height 13
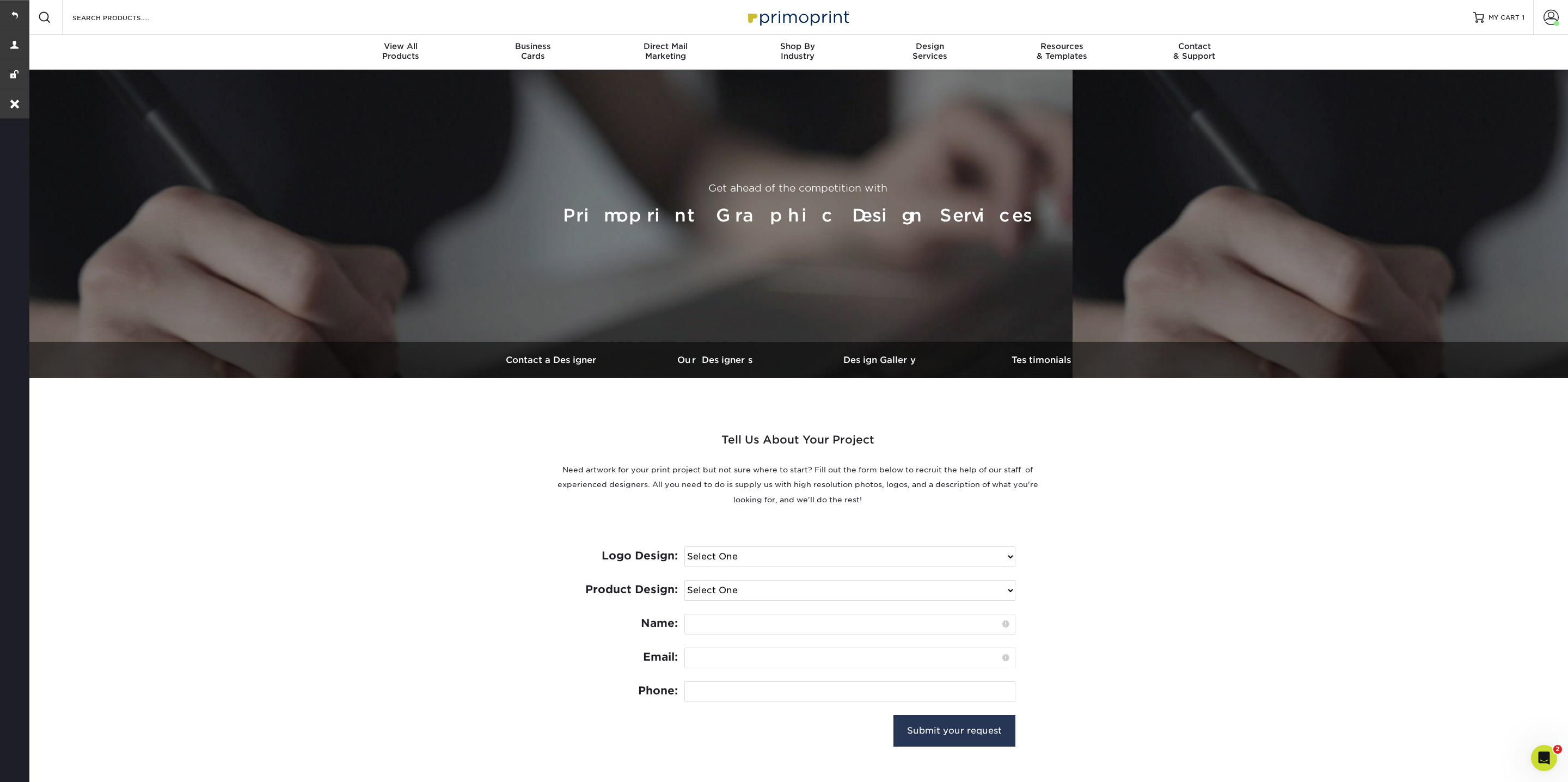
click at [758, 556] on select "Select One I need a logo design: $300 No thank you" at bounding box center [849, 557] width 330 height 20
click at [728, 586] on select "Select One Logo Design Only Design Edits Banner Design: $50.00 Bookmark Design:…" at bounding box center [849, 590] width 330 height 20
click at [1484, 22] on div at bounding box center [1478, 17] width 11 height 11
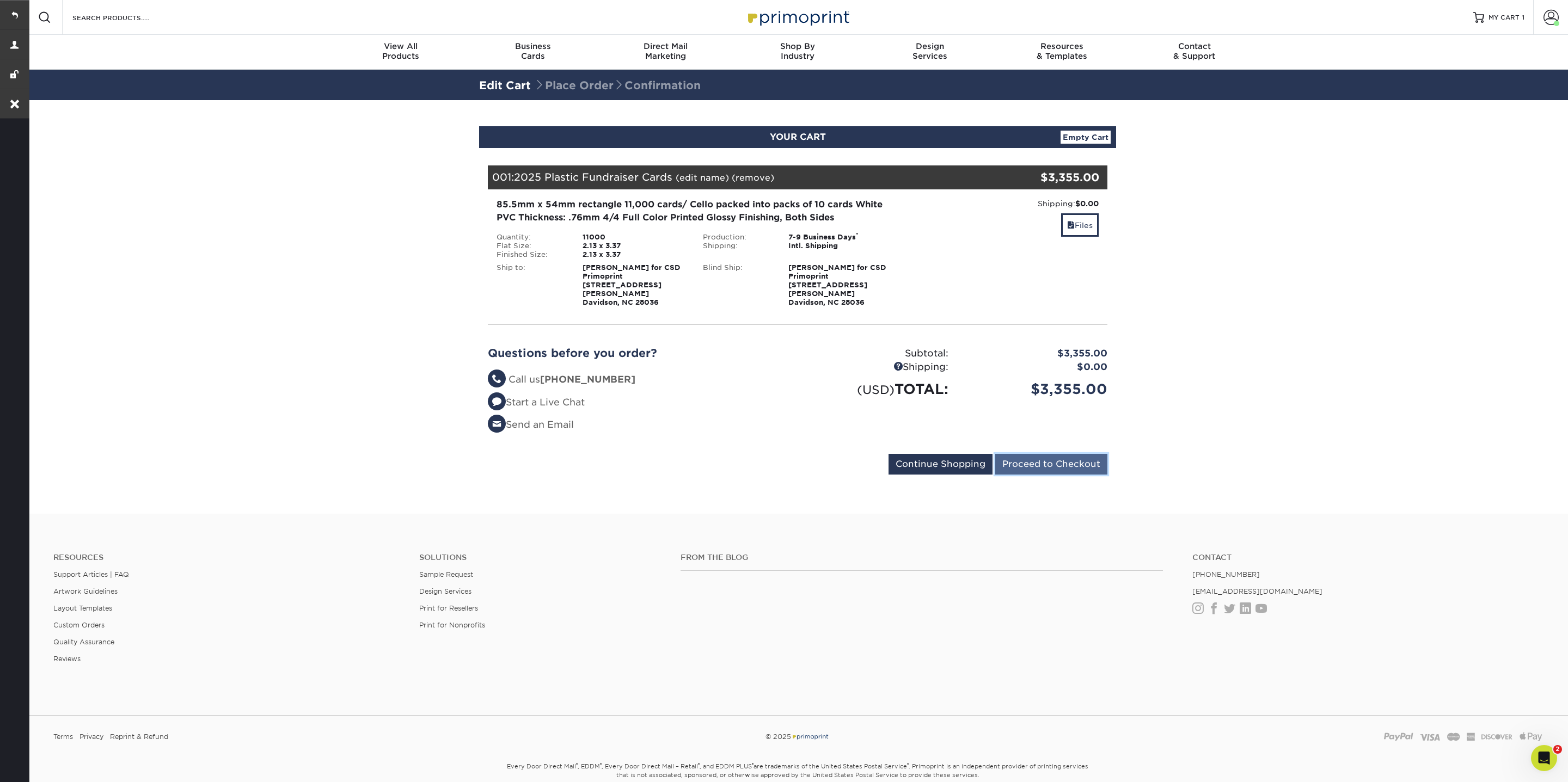
click at [1079, 456] on input "Proceed to Checkout" at bounding box center [1051, 464] width 112 height 21
